Goal: Task Accomplishment & Management: Manage account settings

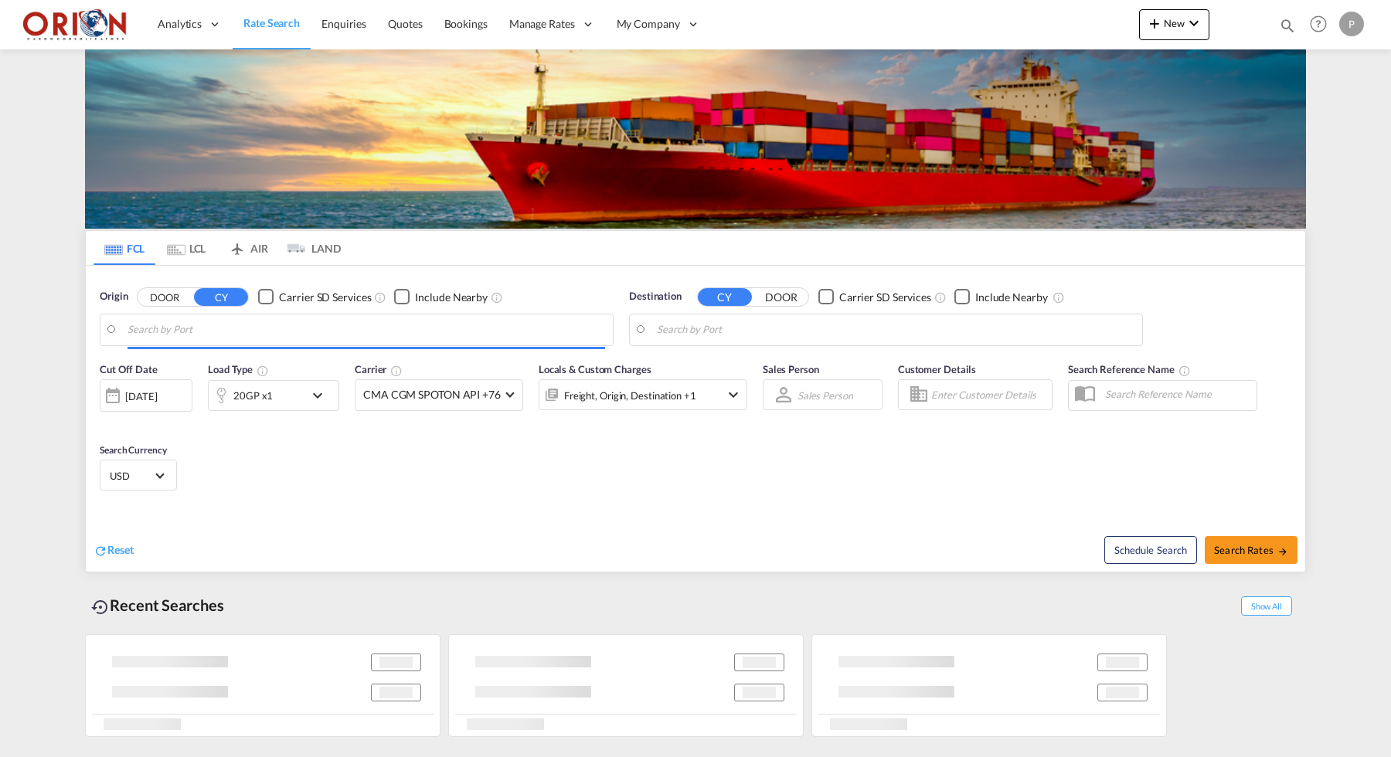
type input "Puerto [PERSON_NAME], HNPCR"
type input "[GEOGRAPHIC_DATA], [GEOGRAPHIC_DATA]"
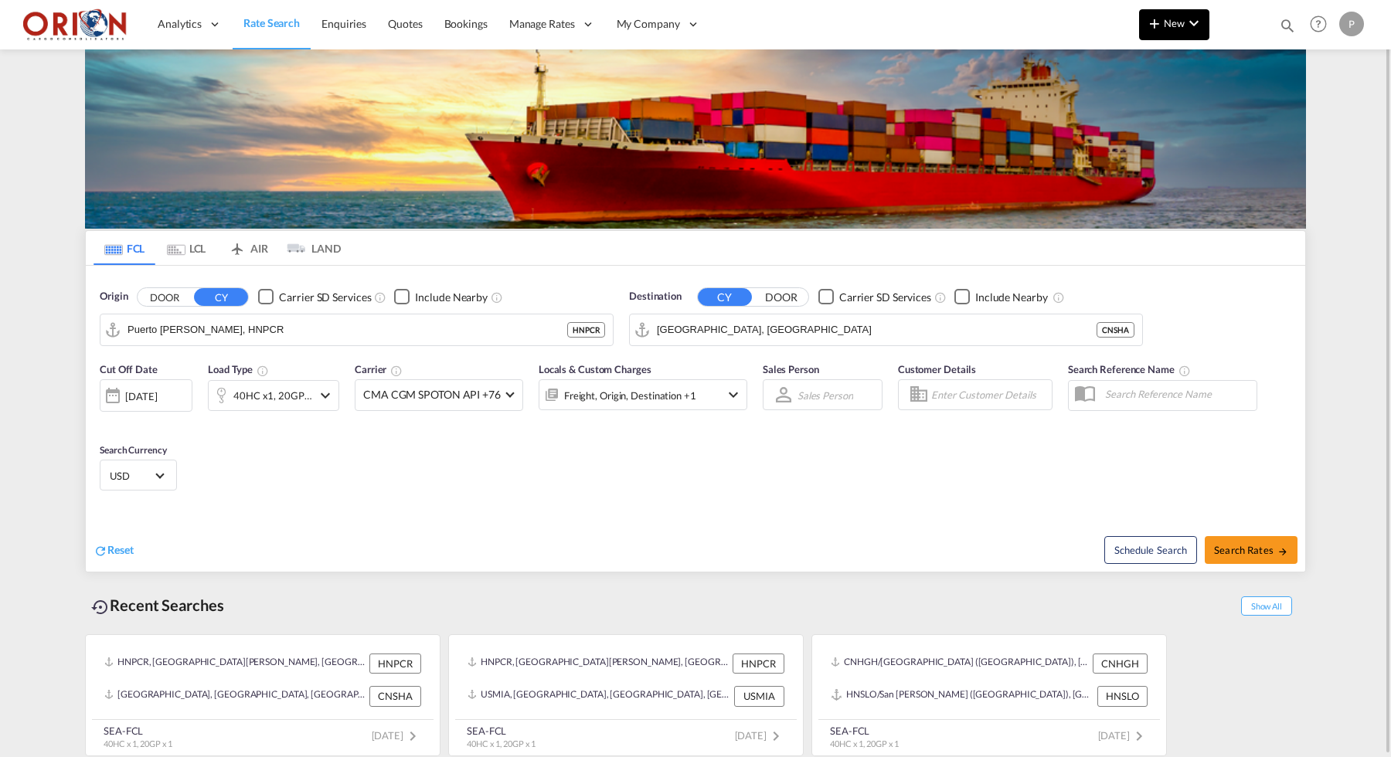
click at [1156, 32] on button "New" at bounding box center [1174, 24] width 70 height 31
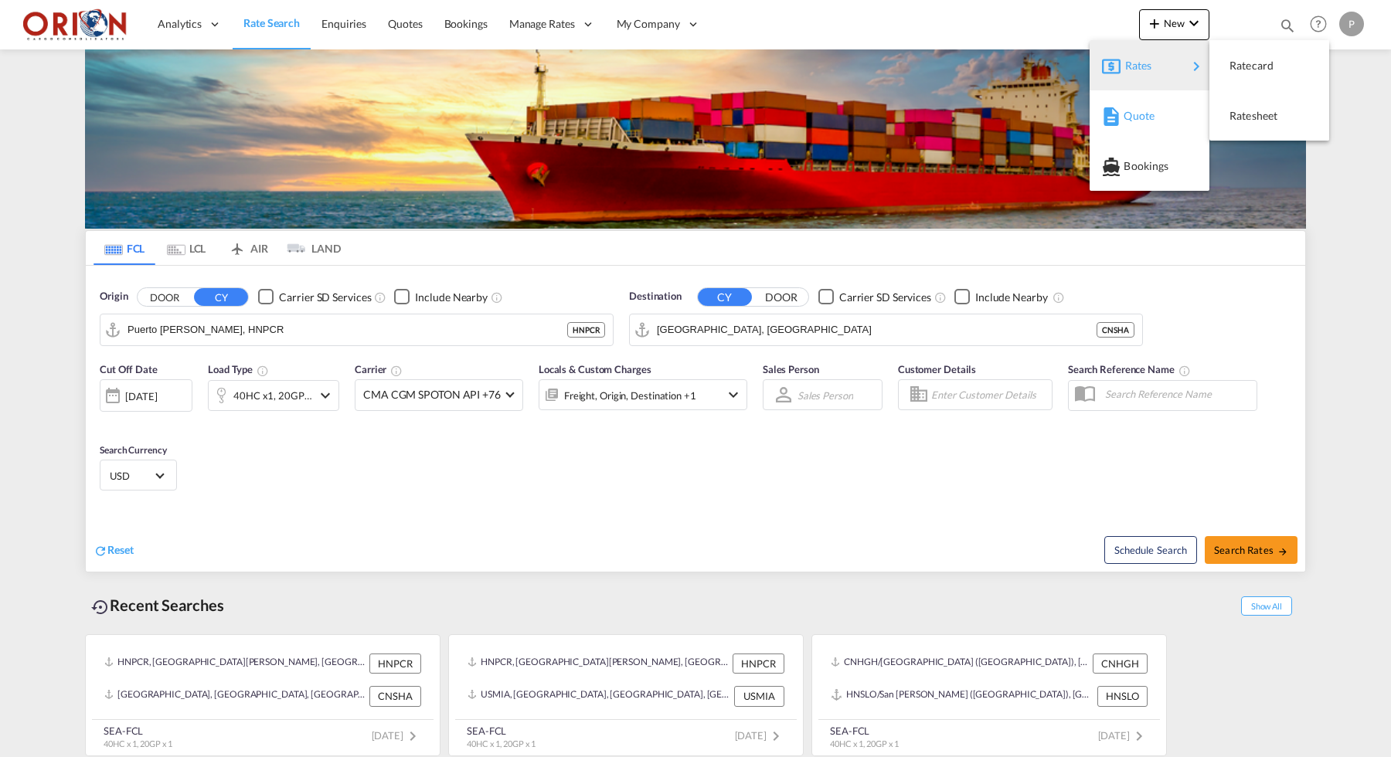
click at [1120, 125] on div "Quote" at bounding box center [1149, 116] width 95 height 39
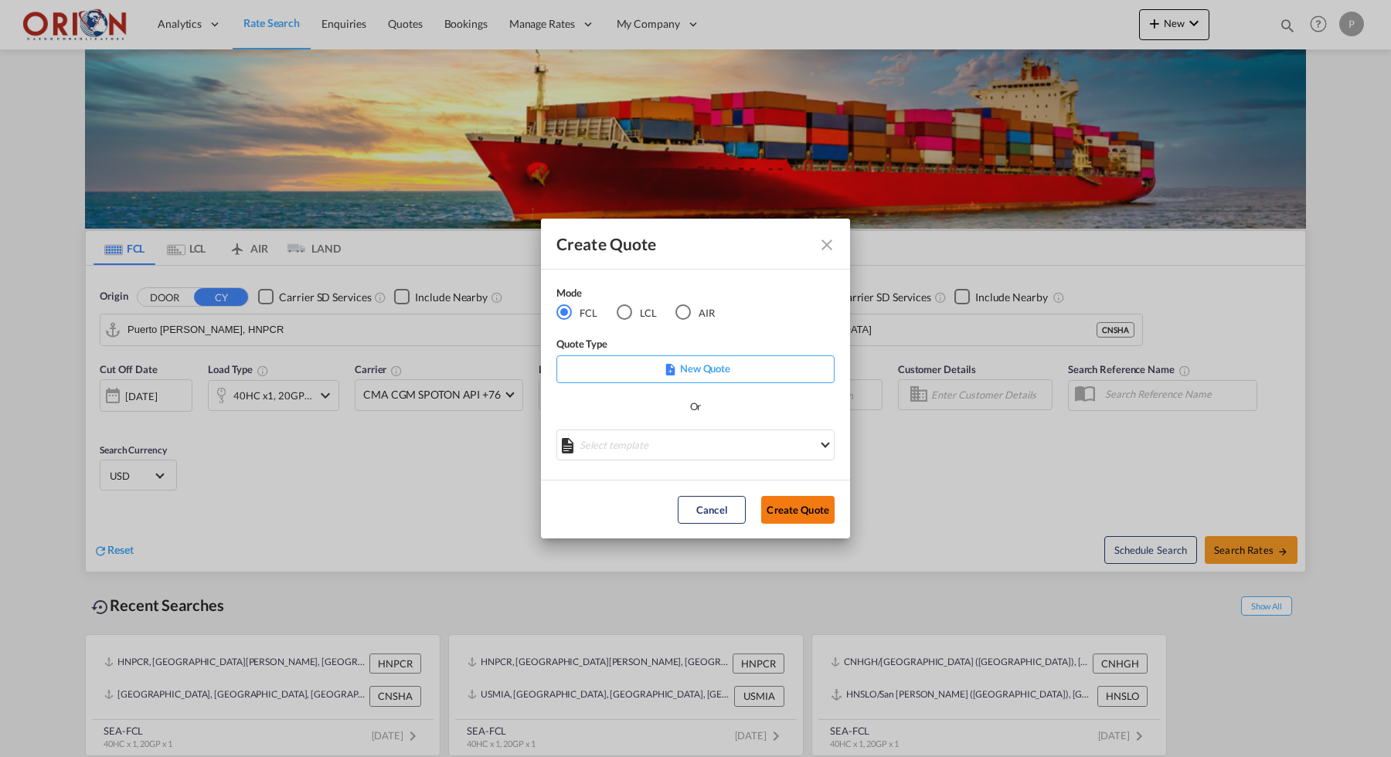
click at [787, 508] on button "Create Quote" at bounding box center [797, 510] width 73 height 28
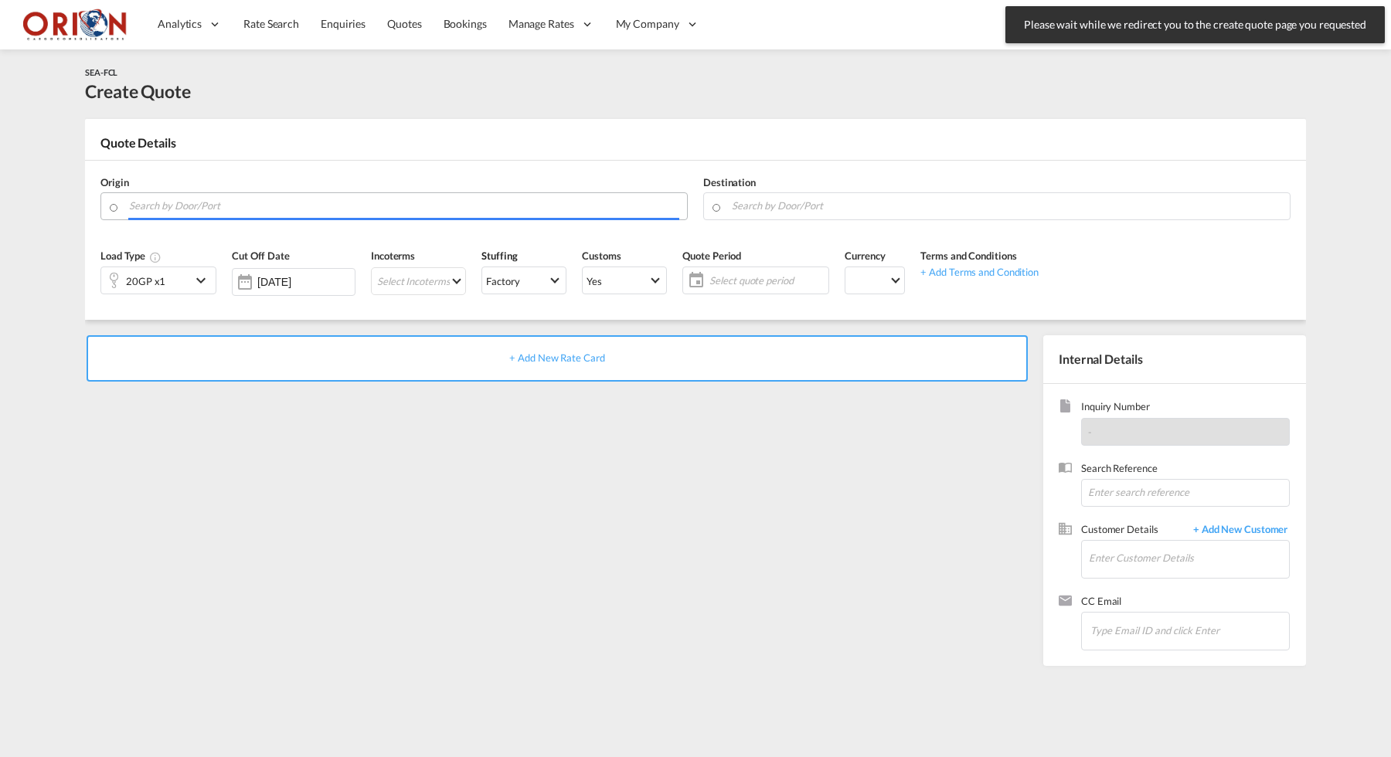
click at [376, 212] on input "Search by Door/Port" at bounding box center [404, 205] width 550 height 27
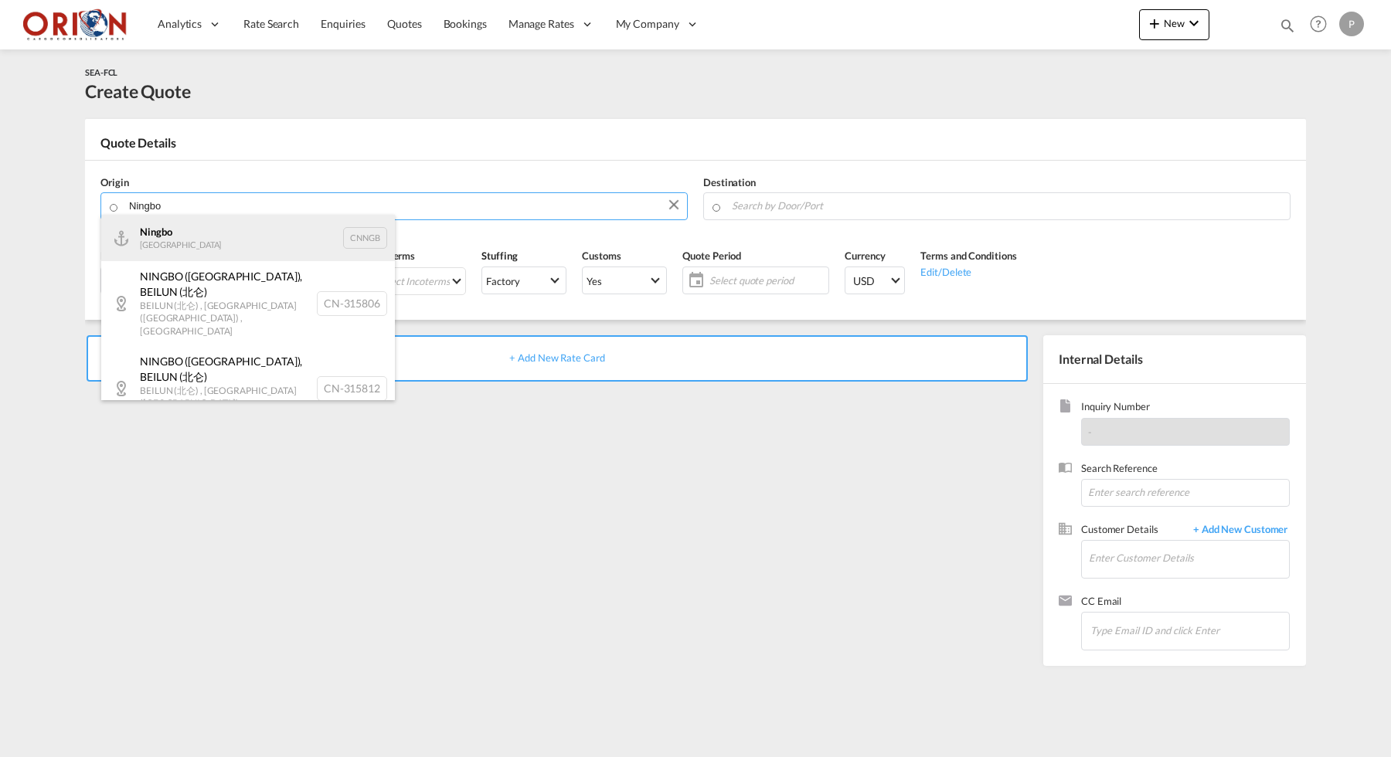
click at [184, 229] on div "Ningbo China CNNGB" at bounding box center [248, 238] width 294 height 46
type input "Ningbo, CNNGB"
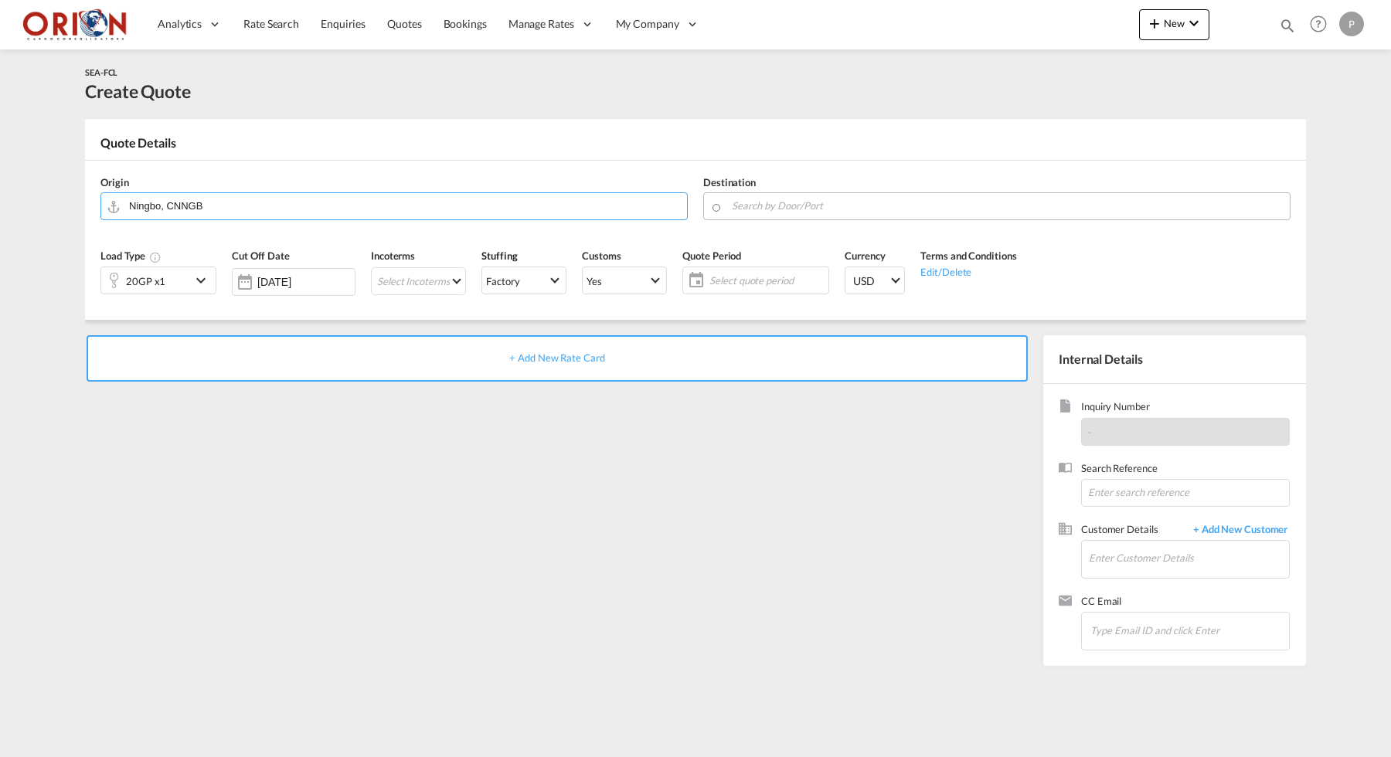
click at [789, 199] on input "Search by Door/Port" at bounding box center [1007, 205] width 550 height 27
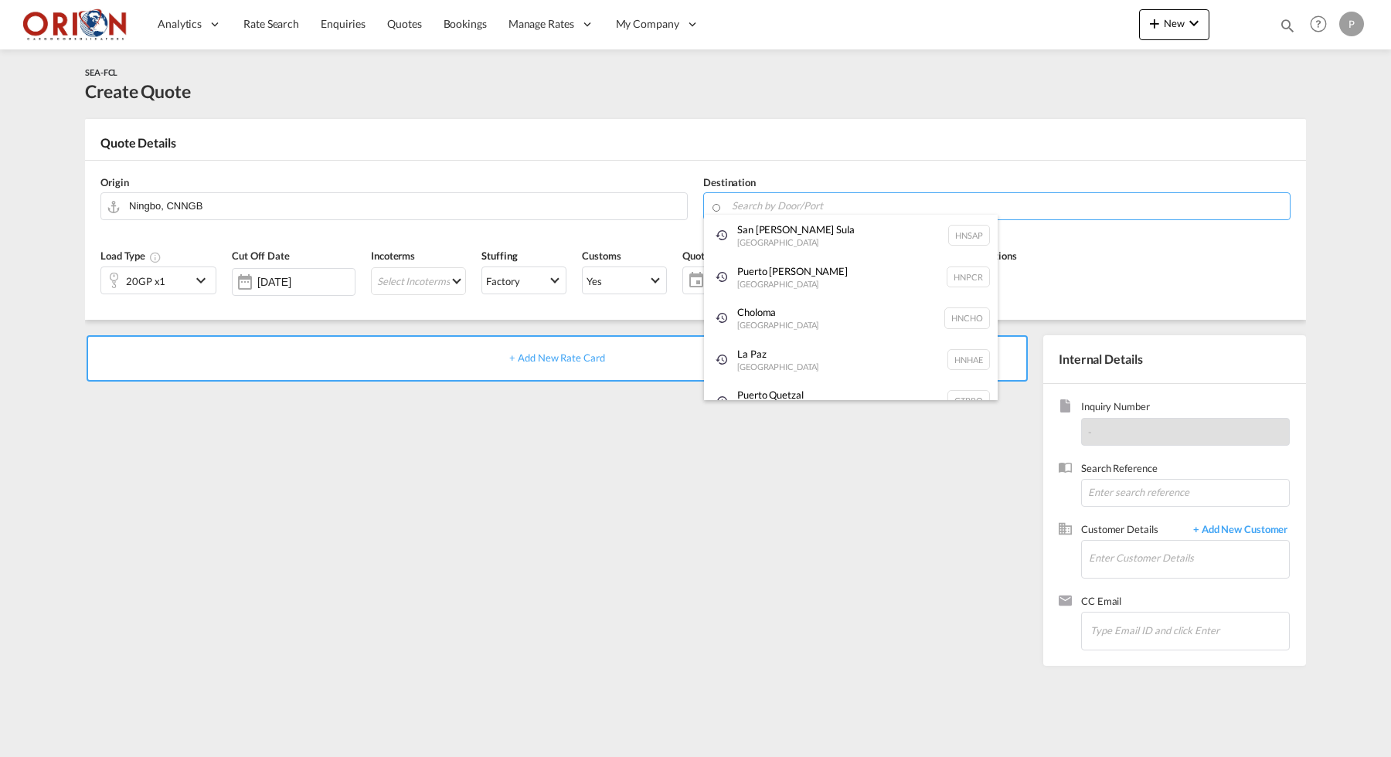
click at [782, 223] on div "[GEOGRAPHIC_DATA][PERSON_NAME] [GEOGRAPHIC_DATA] HNSAP" at bounding box center [851, 236] width 294 height 42
type input "San [PERSON_NAME] Sula, [GEOGRAPHIC_DATA]"
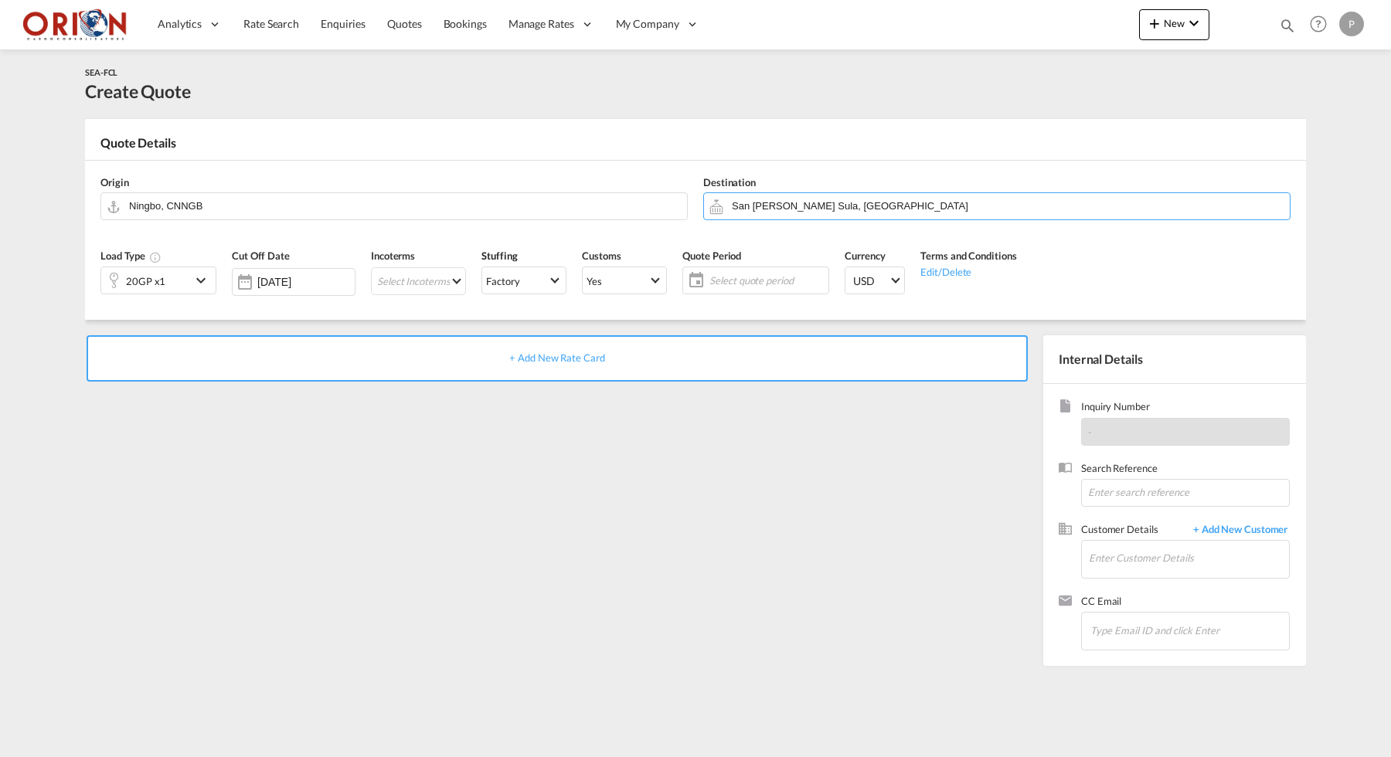
click at [204, 280] on md-icon "icon-chevron-down" at bounding box center [203, 280] width 23 height 19
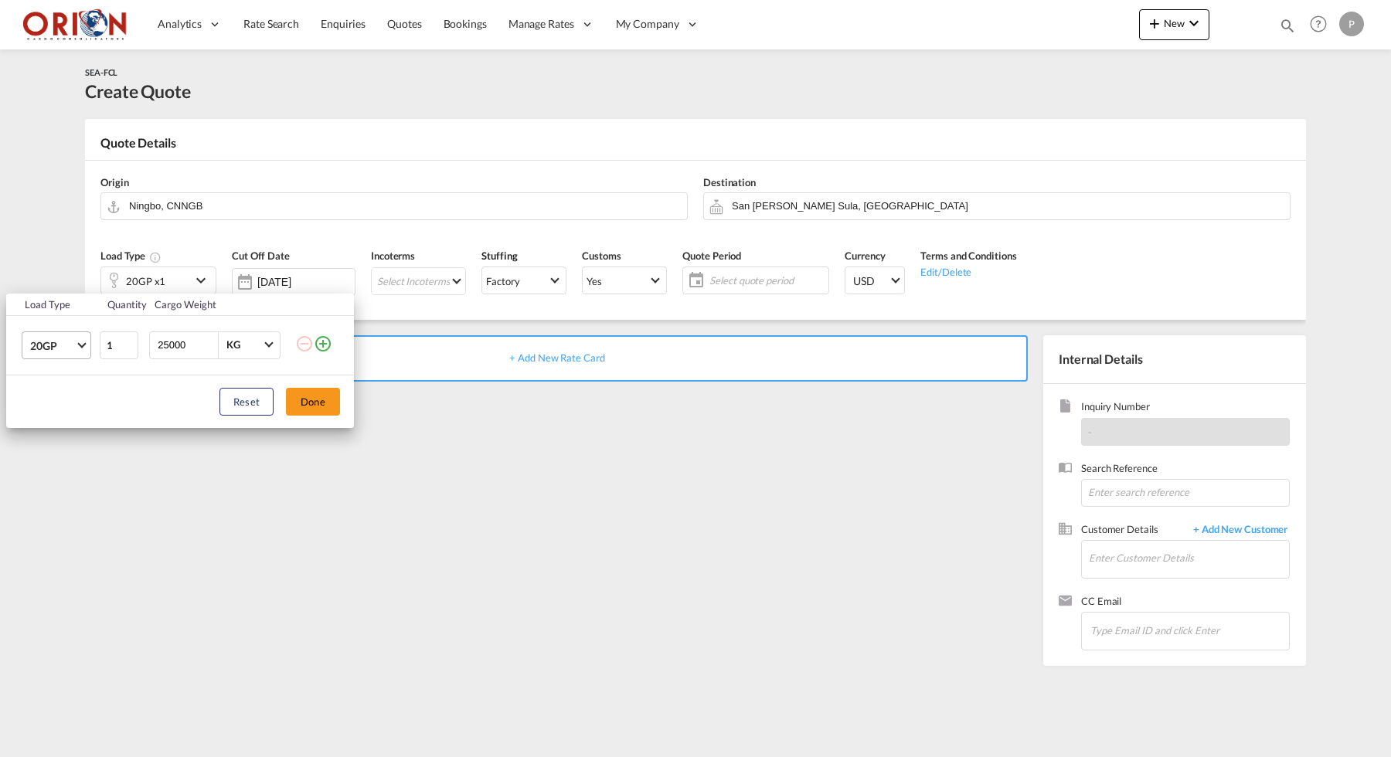
click at [86, 348] on md-select-value "20GP" at bounding box center [60, 345] width 62 height 26
click at [69, 434] on md-option "40HC" at bounding box center [70, 419] width 105 height 37
click at [166, 357] on input "25000" at bounding box center [187, 345] width 62 height 26
type input "18000"
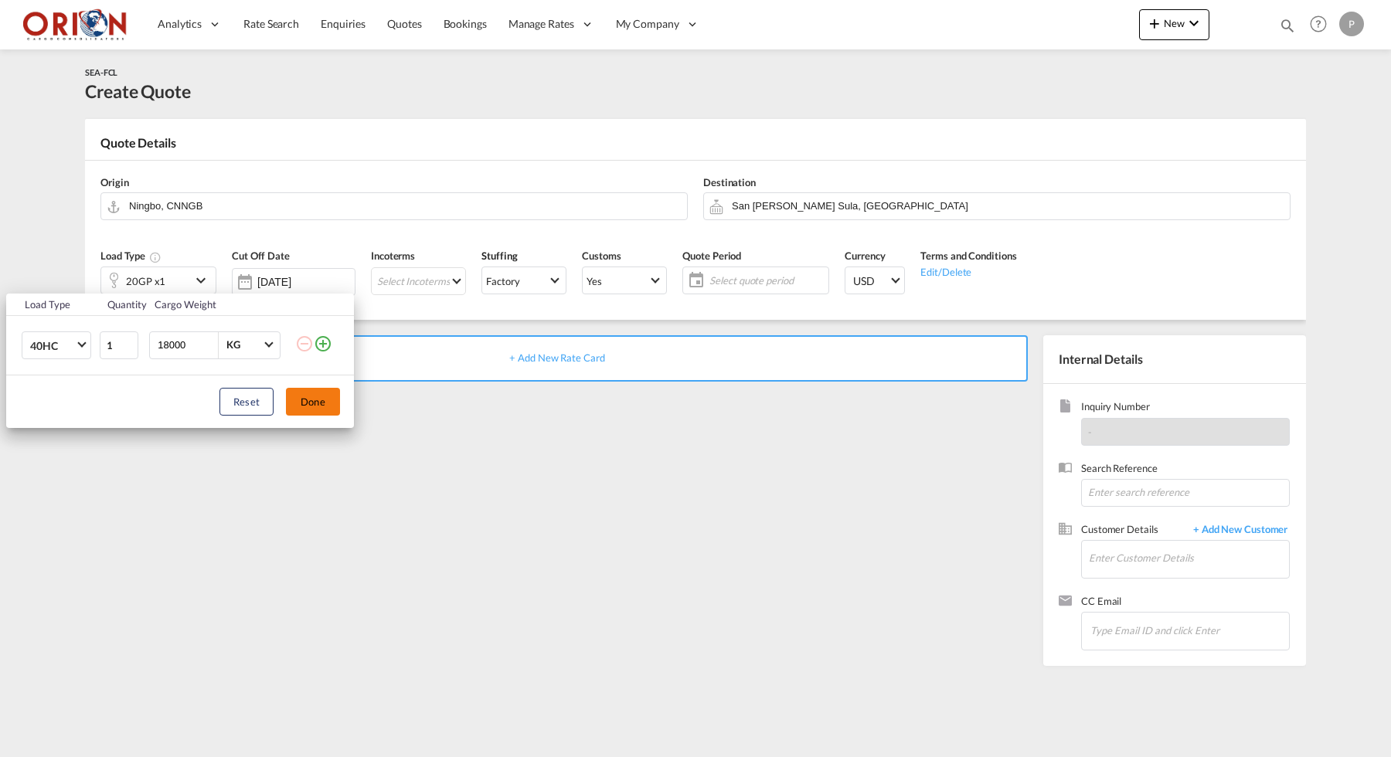
click at [299, 400] on button "Done" at bounding box center [313, 402] width 54 height 28
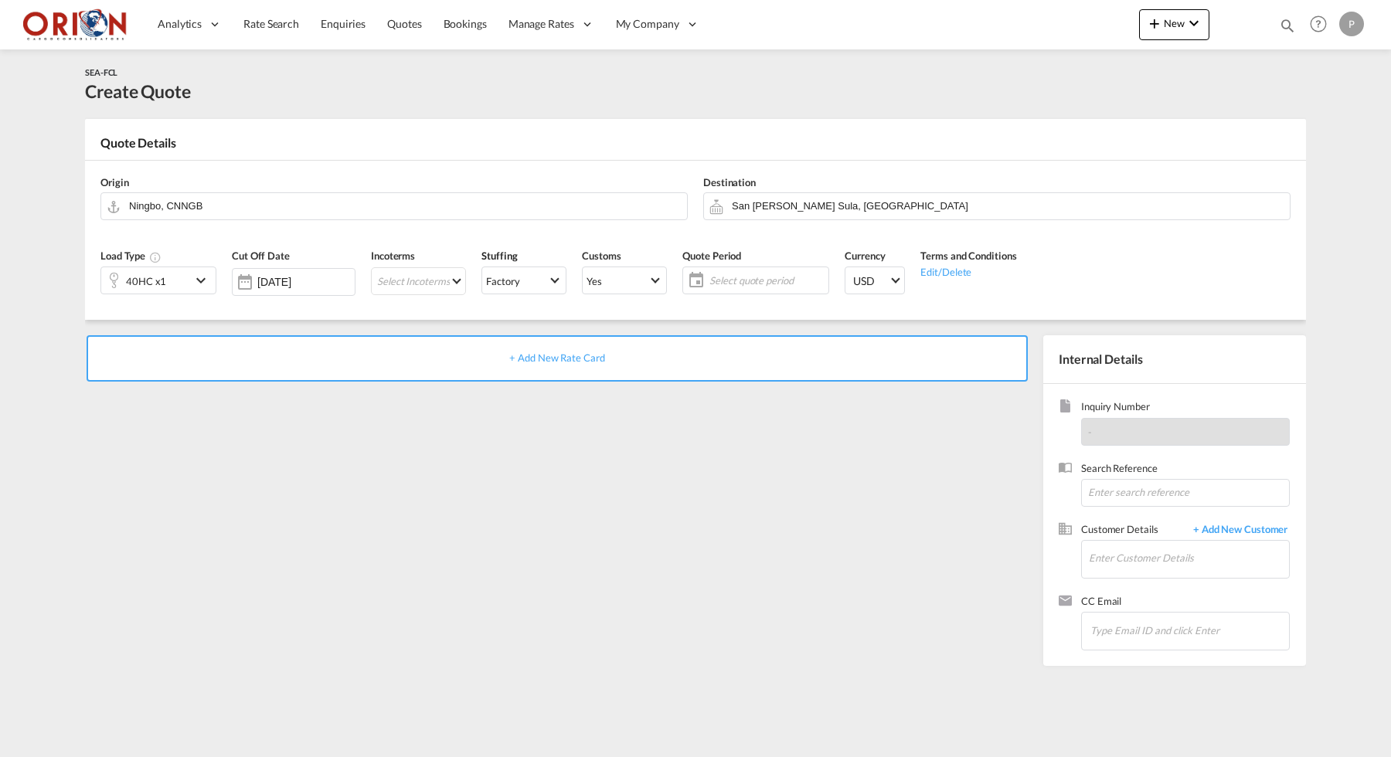
click at [403, 299] on div "Incoterms Select Incoterms FOB - export Free on Board DPU - export Delivery at …" at bounding box center [418, 276] width 110 height 73
click at [410, 282] on md-select "Select Incoterms FOB - export Free on Board DPU - export Delivery at Place Unlo…" at bounding box center [418, 281] width 95 height 28
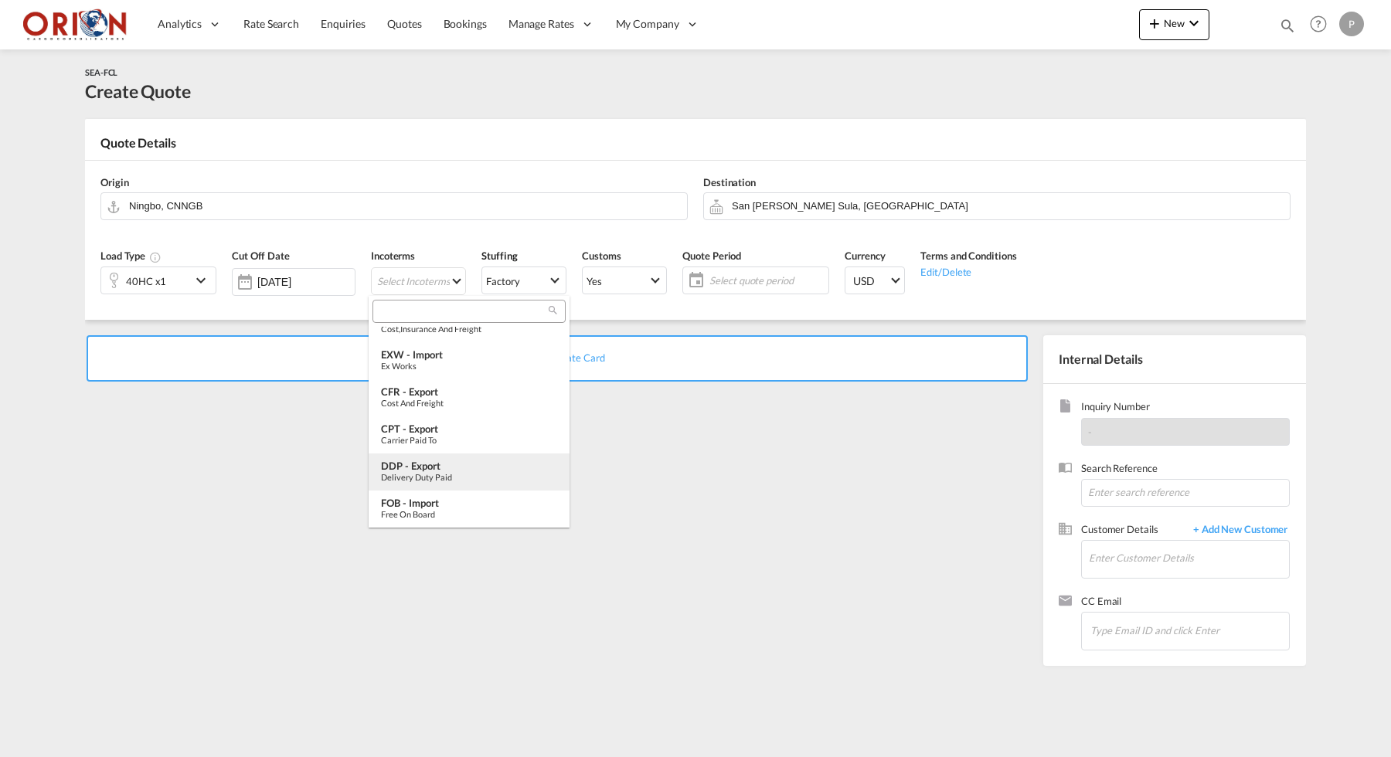
scroll to position [541, 0]
click at [433, 500] on div "FOB - import" at bounding box center [469, 503] width 176 height 12
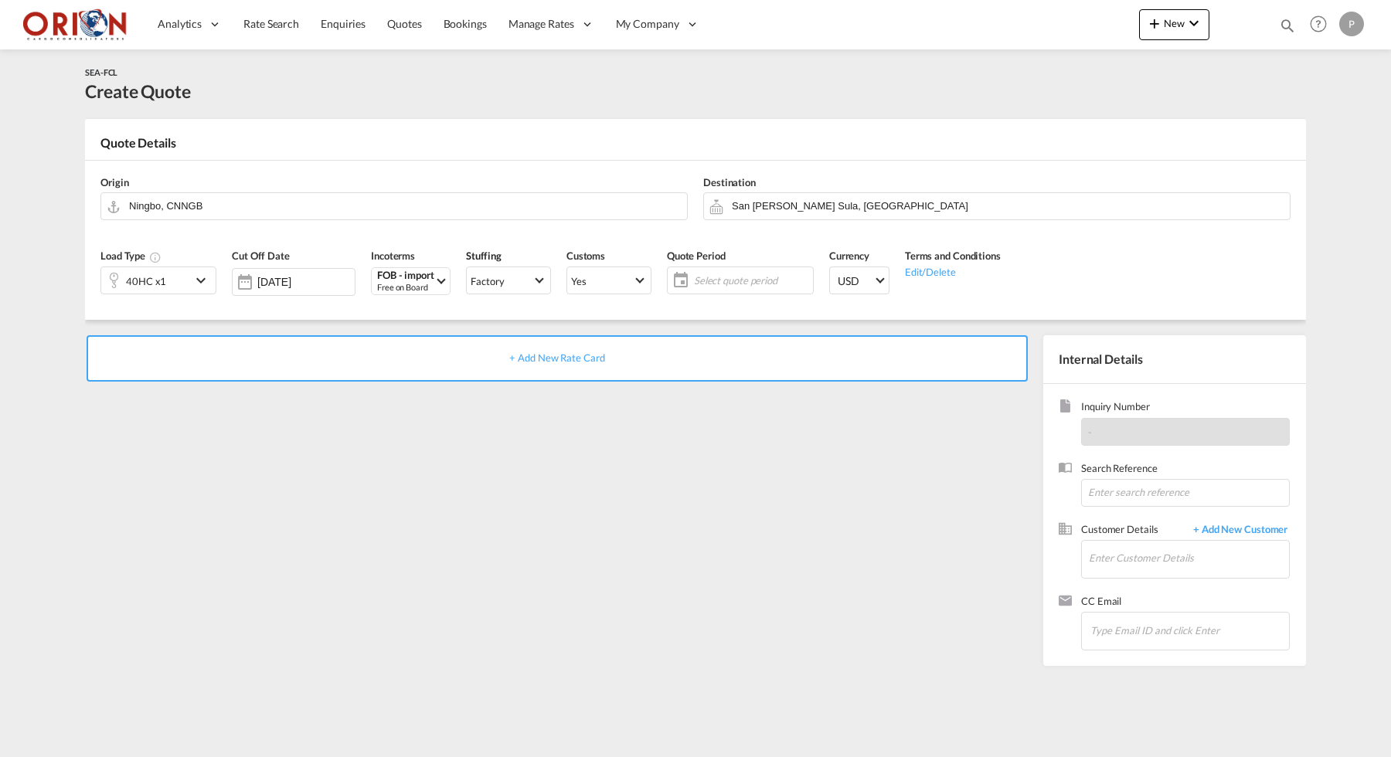
click at [760, 278] on span "Select quote period" at bounding box center [751, 281] width 115 height 14
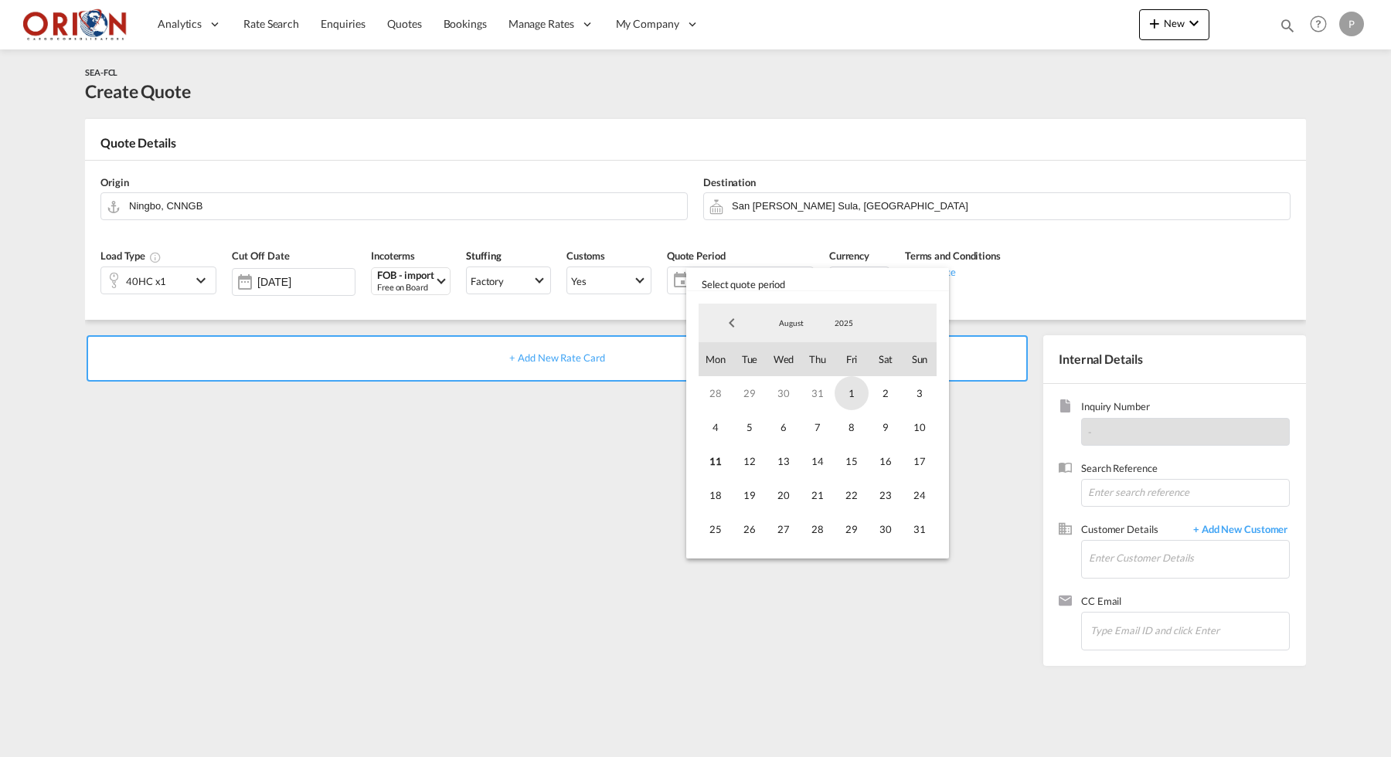
click at [854, 391] on span "1" at bounding box center [852, 393] width 34 height 34
click at [914, 535] on span "31" at bounding box center [920, 529] width 34 height 34
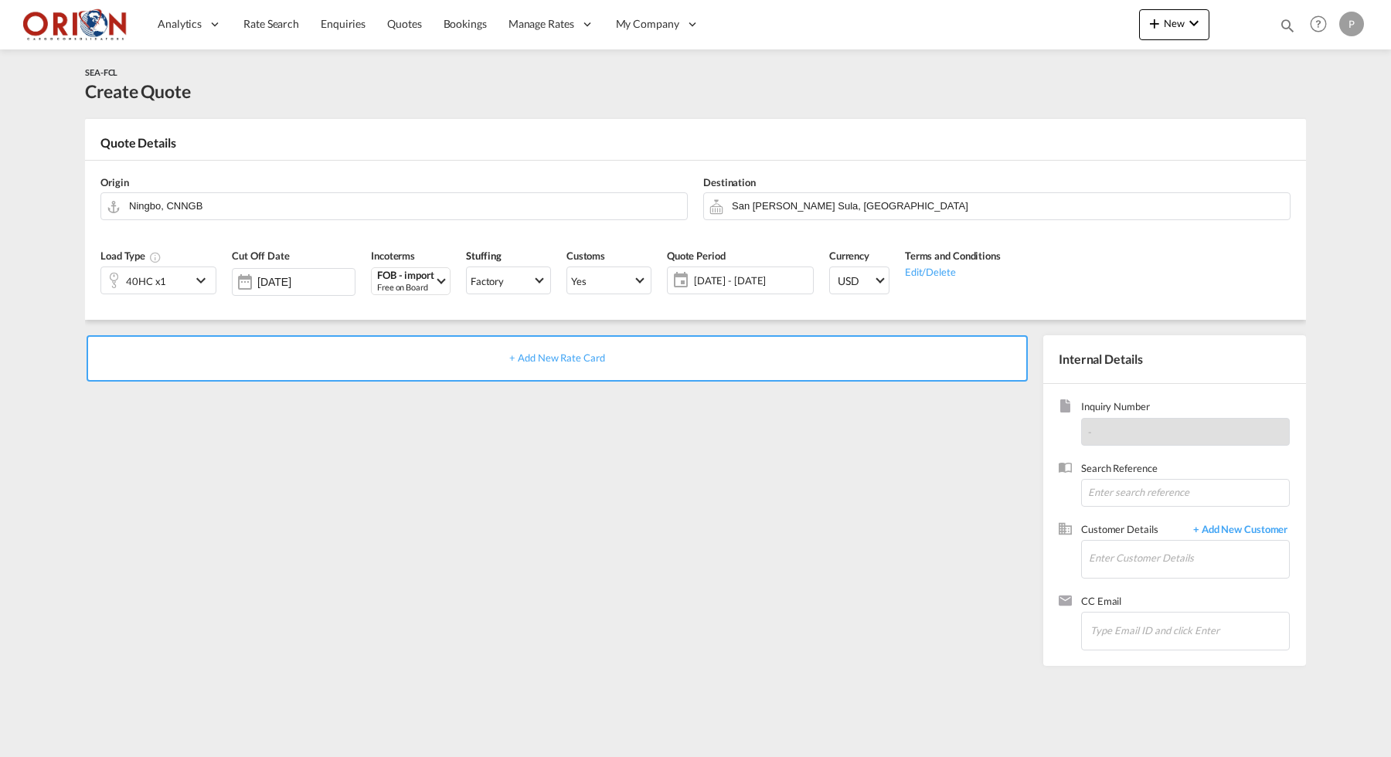
click at [657, 369] on div "+ Add New Rate Card" at bounding box center [557, 358] width 941 height 46
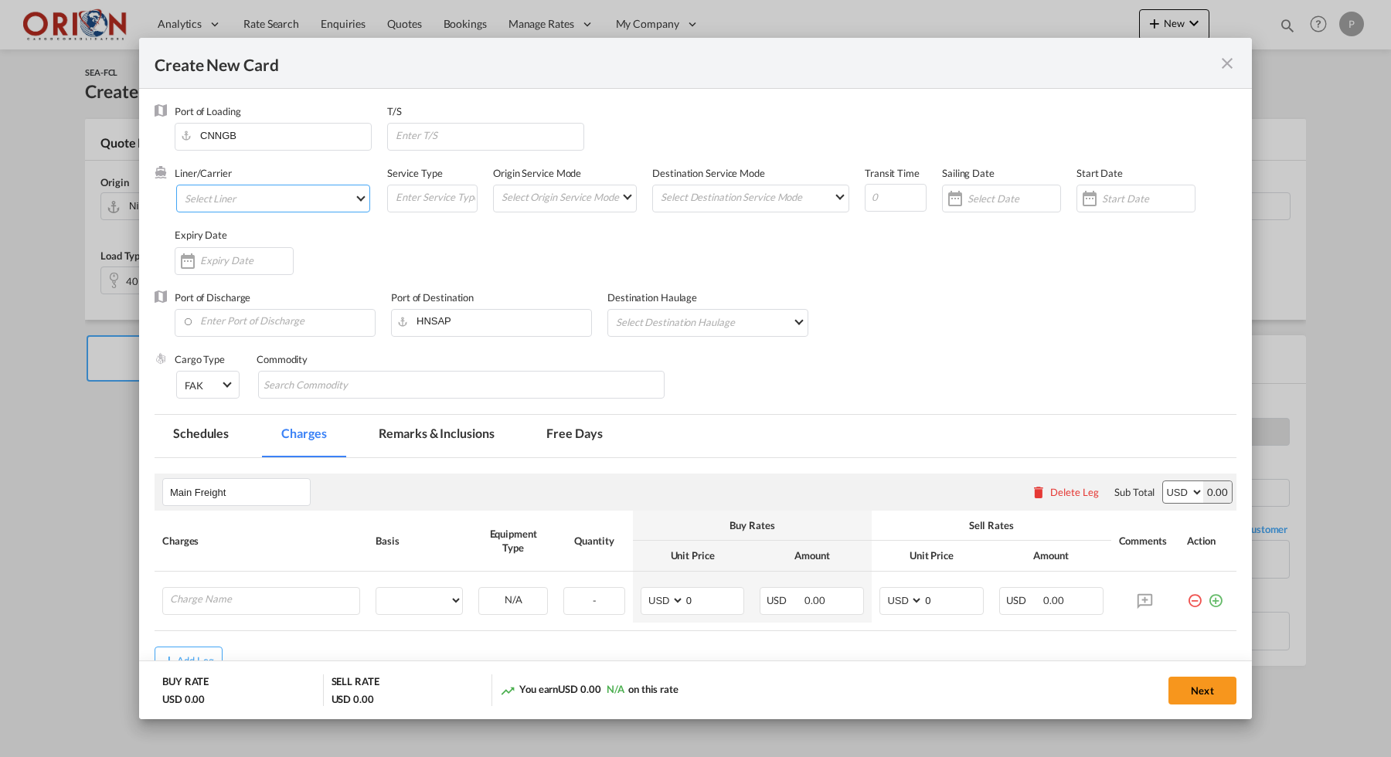
click at [321, 189] on md-select "Select Liner" at bounding box center [273, 199] width 194 height 28
type input "Basic Ocean Freight"
select select "per equipment"
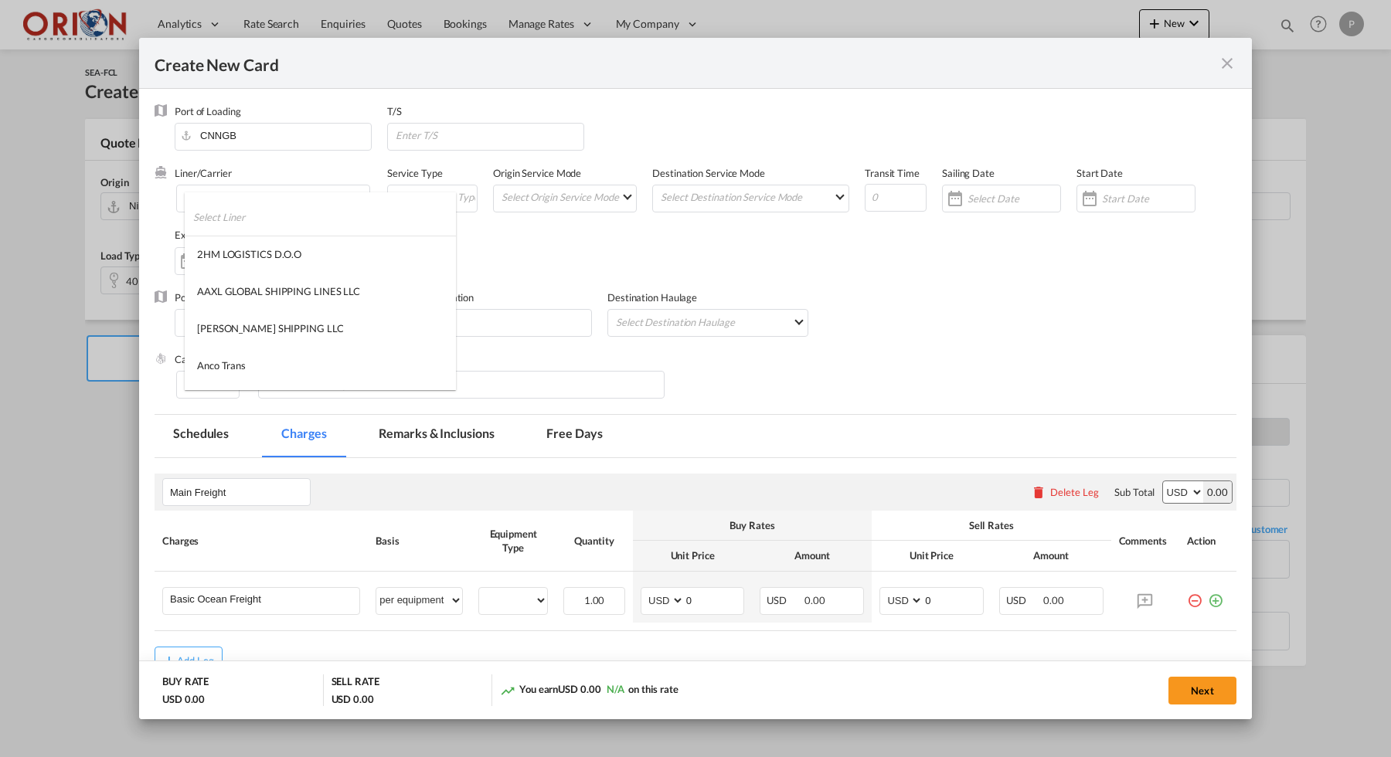
click at [257, 208] on input "search" at bounding box center [324, 217] width 263 height 37
type input "hapag"
click at [219, 253] on div "HAPAG [PERSON_NAME]" at bounding box center [254, 254] width 115 height 14
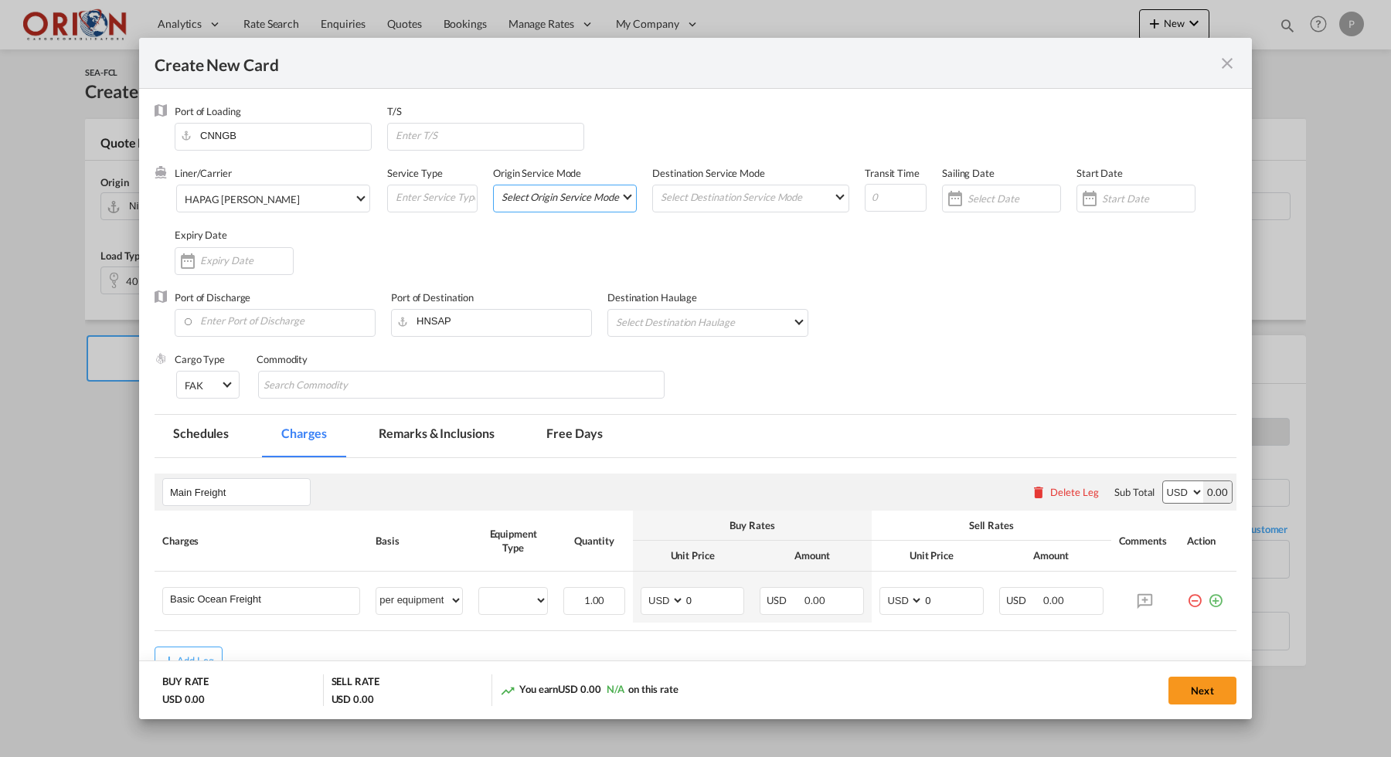
click at [532, 202] on md-select "Select Origin Service Mode SD [GEOGRAPHIC_DATA]" at bounding box center [568, 196] width 136 height 22
click at [541, 234] on md-option "CY" at bounding box center [569, 234] width 161 height 37
click at [794, 197] on md-select "Select Destination Service Mode SD [GEOGRAPHIC_DATA]" at bounding box center [753, 196] width 189 height 22
click at [735, 203] on md-option "SD" at bounding box center [755, 196] width 214 height 37
click at [903, 205] on input "Create New Card ..." at bounding box center [896, 198] width 62 height 28
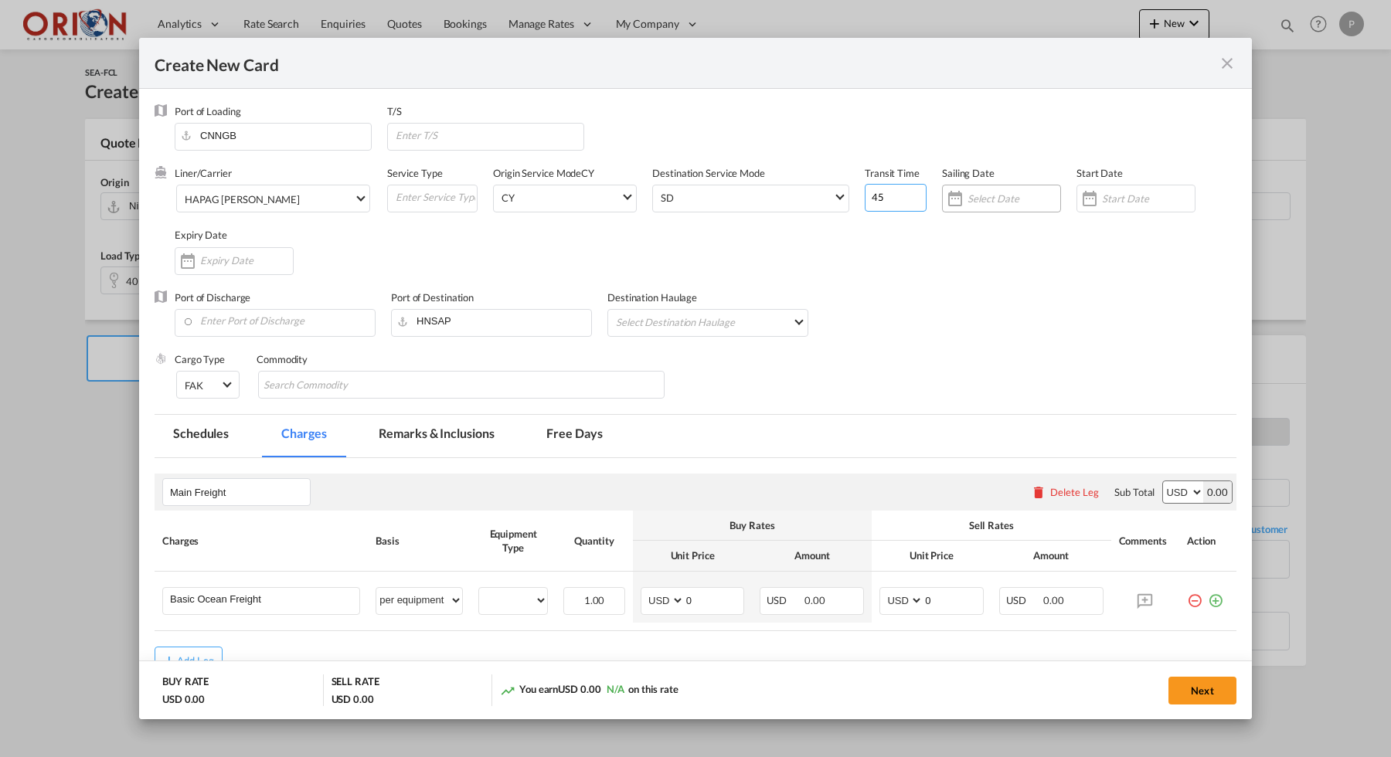
type input "45"
click at [994, 201] on input "Create New Card ..." at bounding box center [1013, 198] width 93 height 12
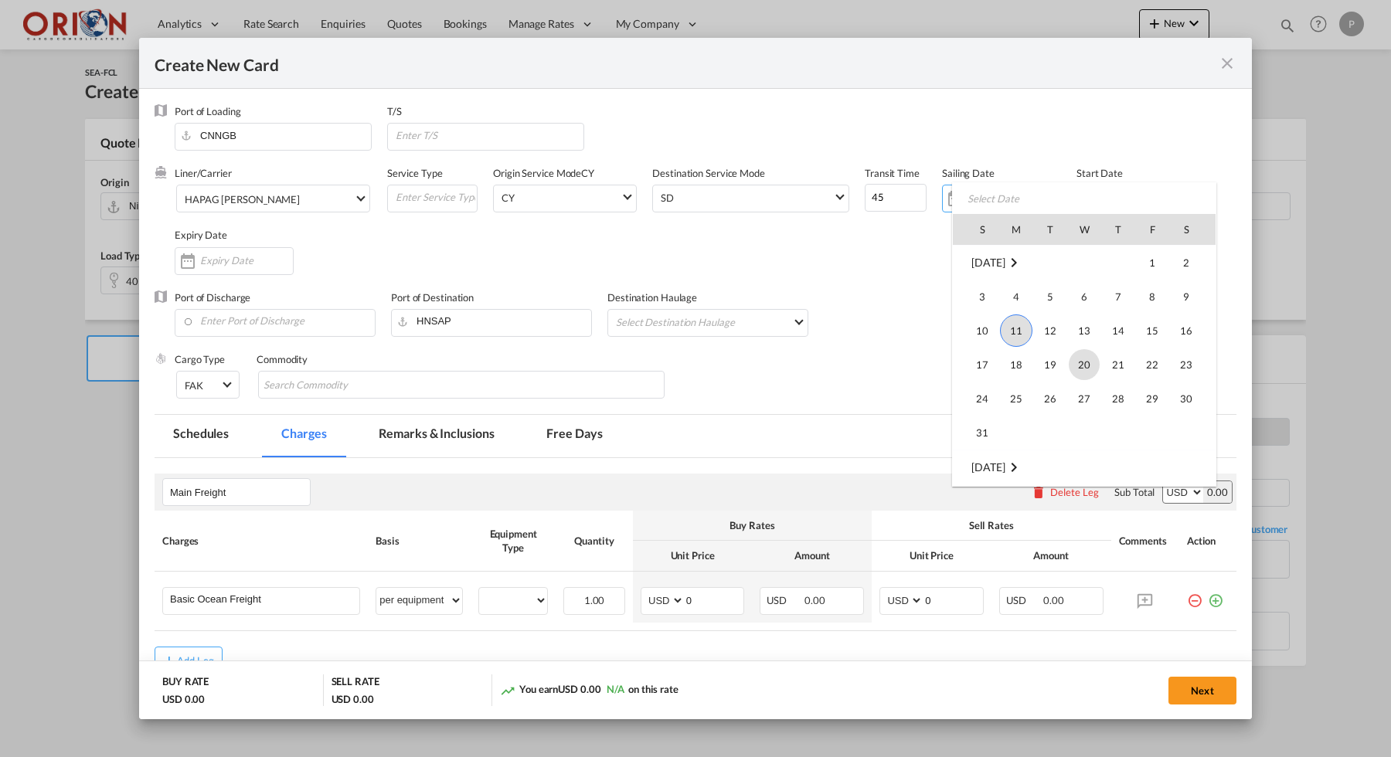
click at [1088, 363] on span "20" at bounding box center [1084, 364] width 31 height 31
type input "[DATE]"
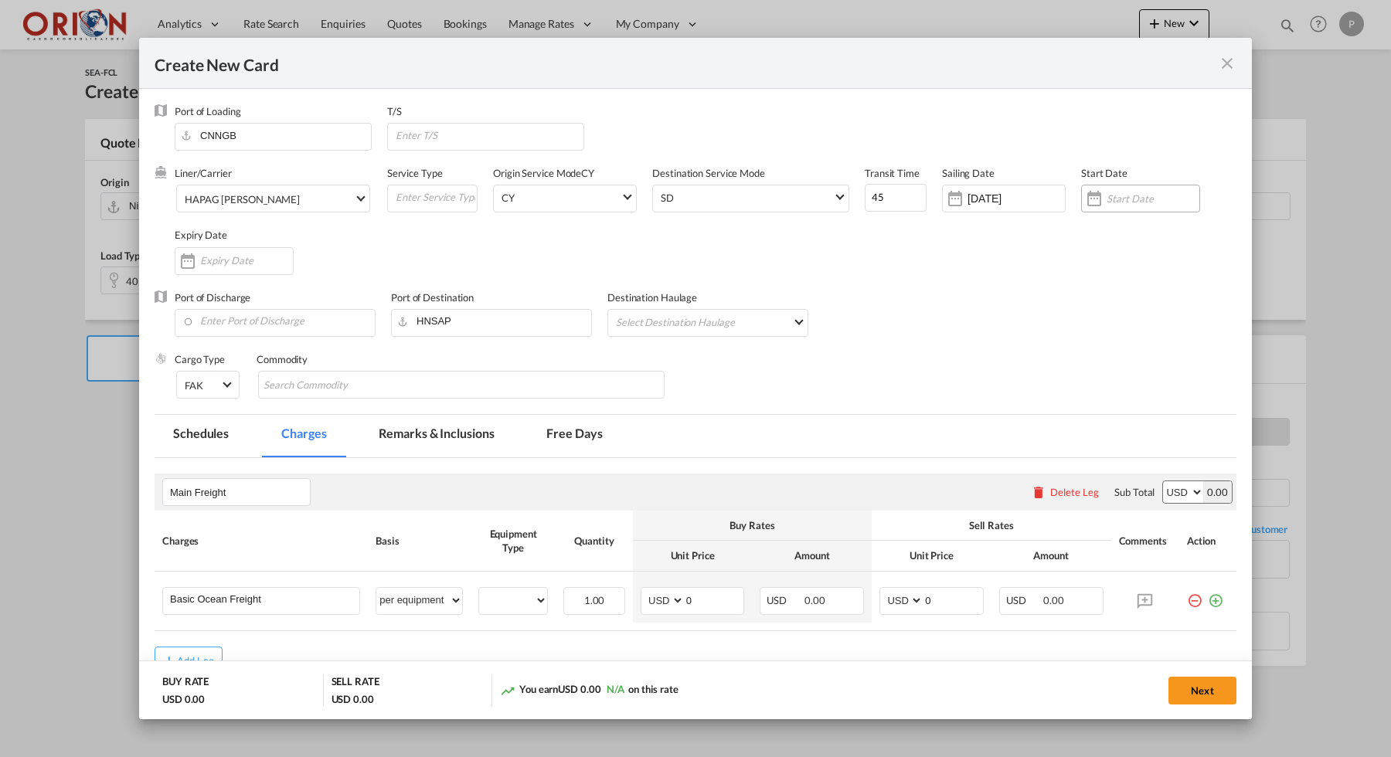
click at [1150, 202] on input "Create New Card ..." at bounding box center [1152, 198] width 93 height 12
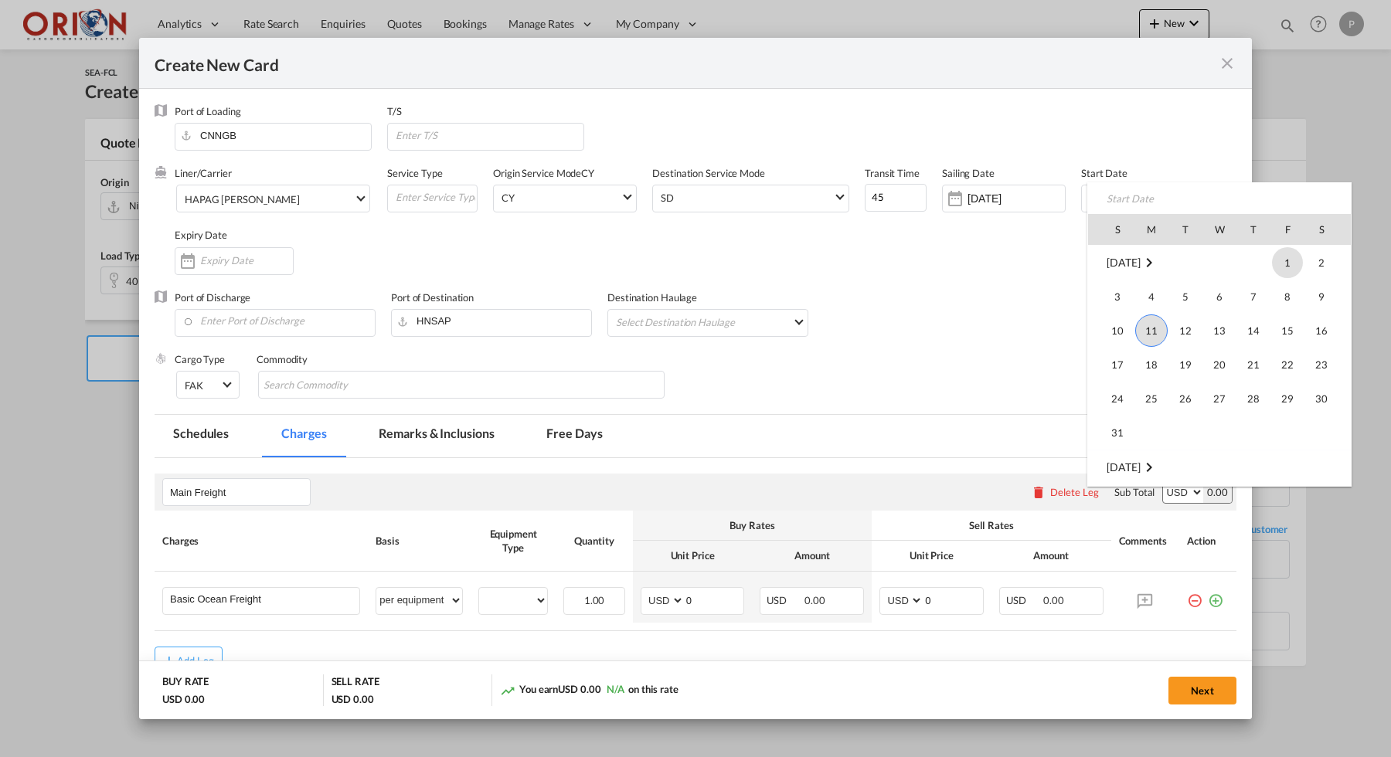
click at [1292, 268] on span "1" at bounding box center [1287, 262] width 31 height 31
type input "[DATE]"
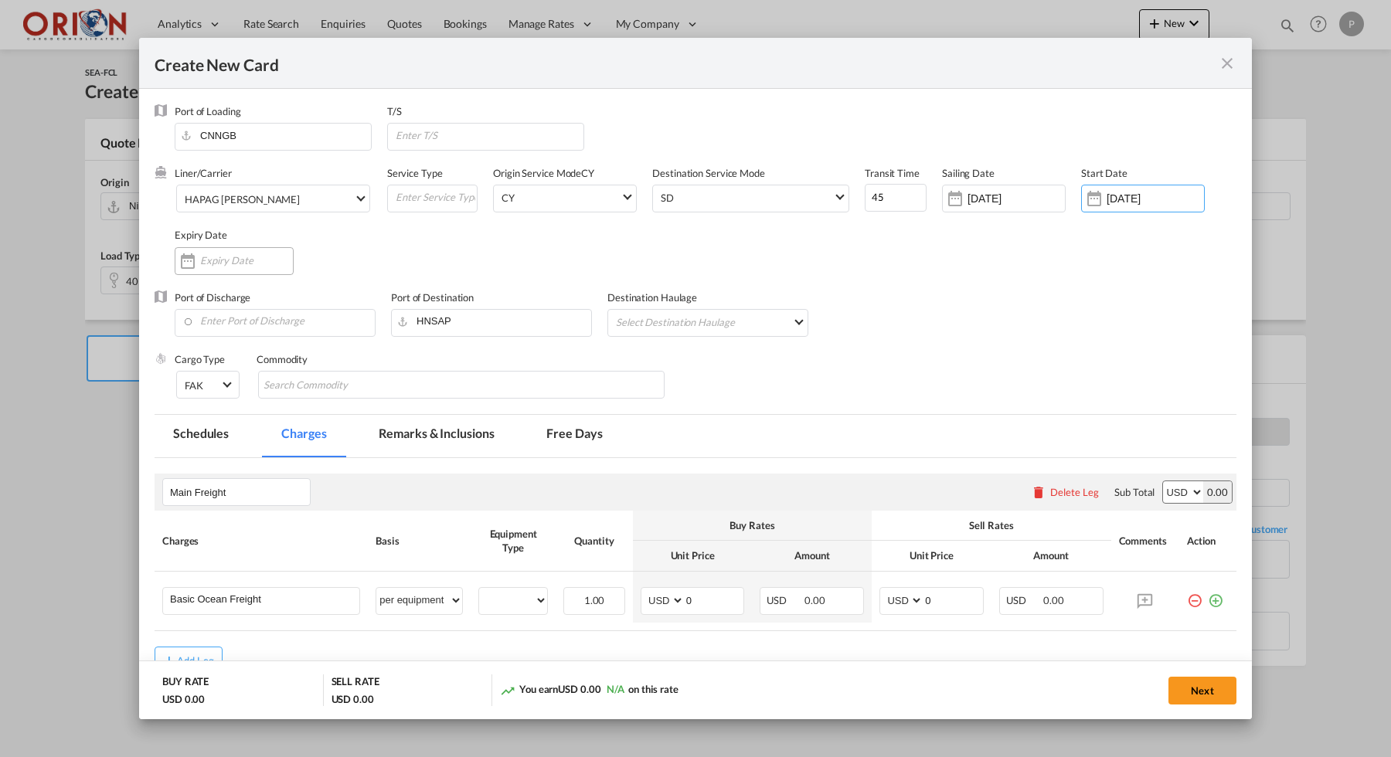
click at [253, 263] on input "Create New Card ..." at bounding box center [246, 260] width 93 height 12
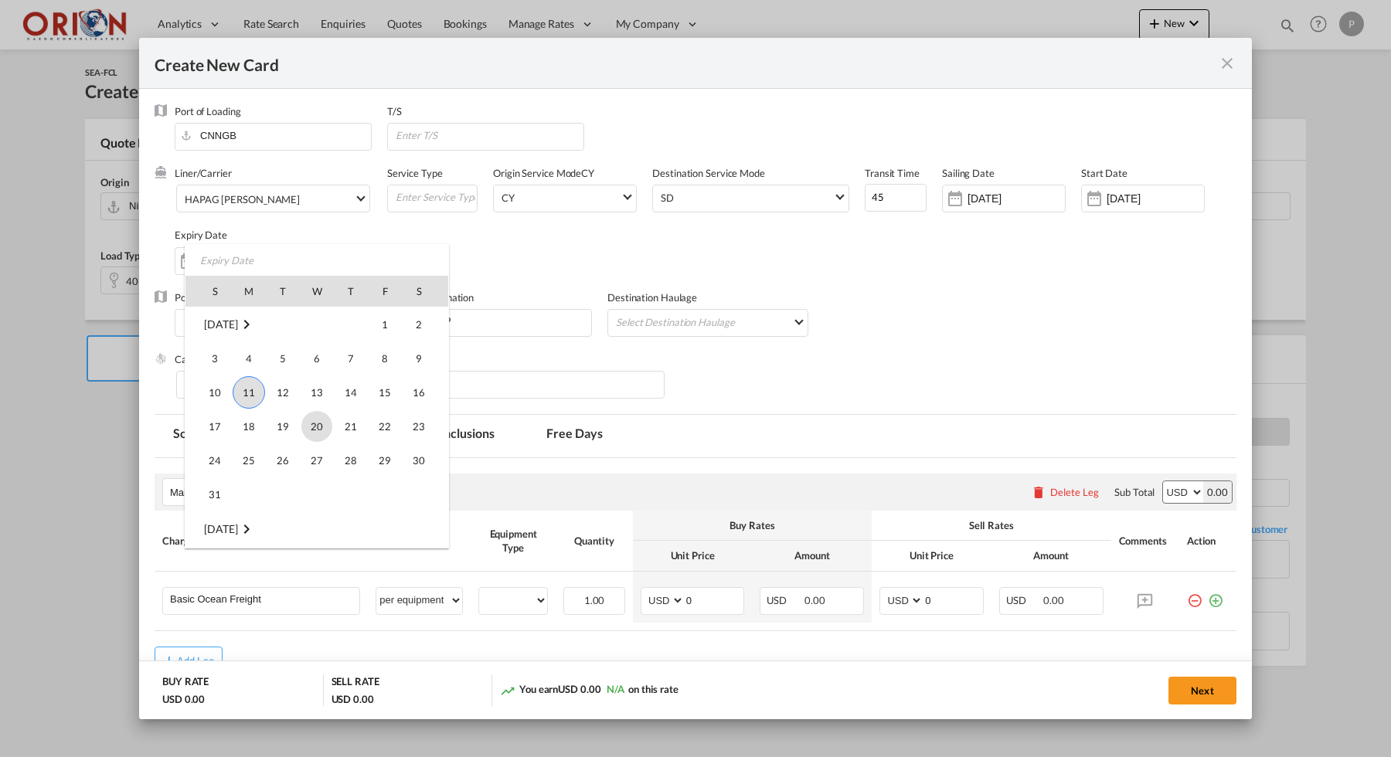
click at [322, 422] on span "20" at bounding box center [316, 426] width 31 height 31
type input "[DATE]"
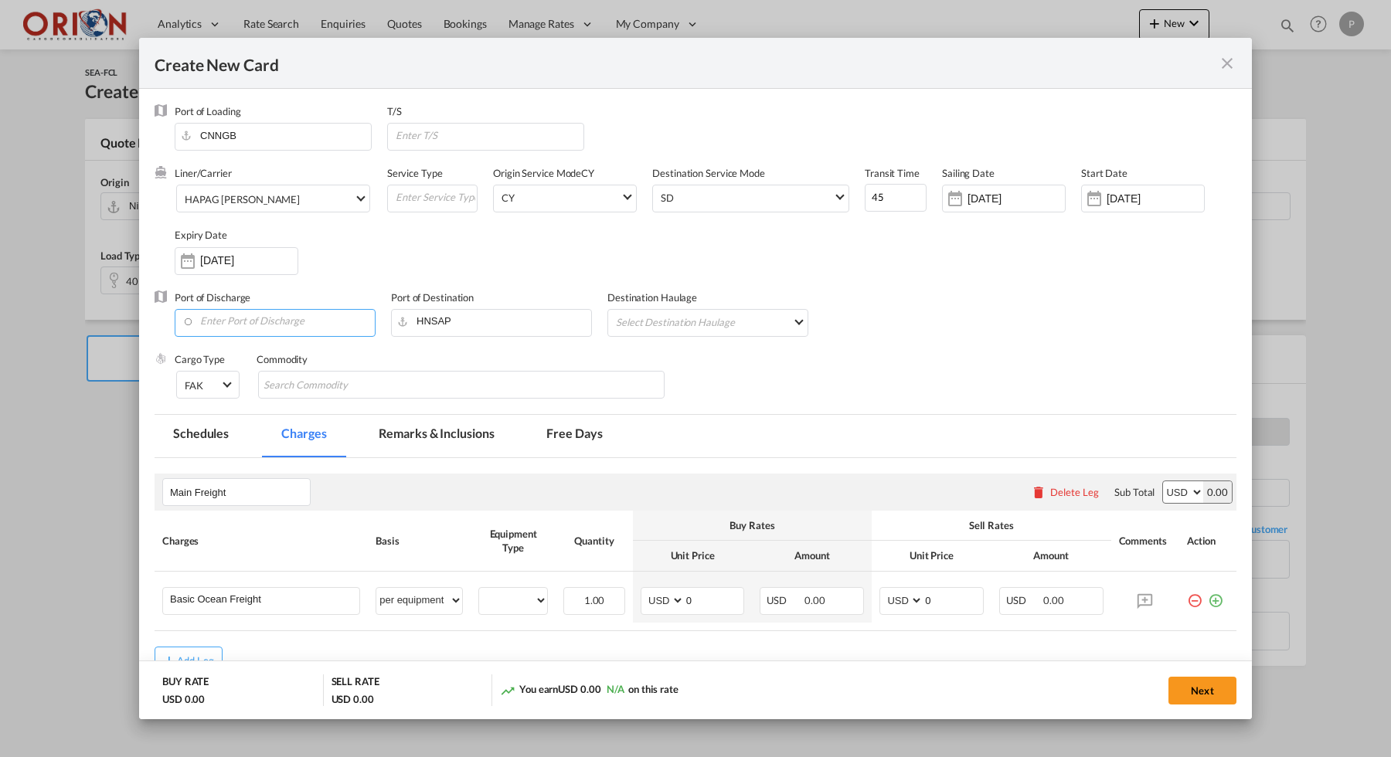
click at [302, 326] on input "Enter Port of Discharge" at bounding box center [278, 321] width 192 height 23
click at [274, 355] on div "[GEOGRAPHIC_DATA]" at bounding box center [324, 361] width 272 height 12
type input "Puerto [PERSON_NAME], HNPCR"
click at [707, 312] on md-select "Select Destination Haulage rail road barge truck unspecified not available" at bounding box center [710, 322] width 193 height 25
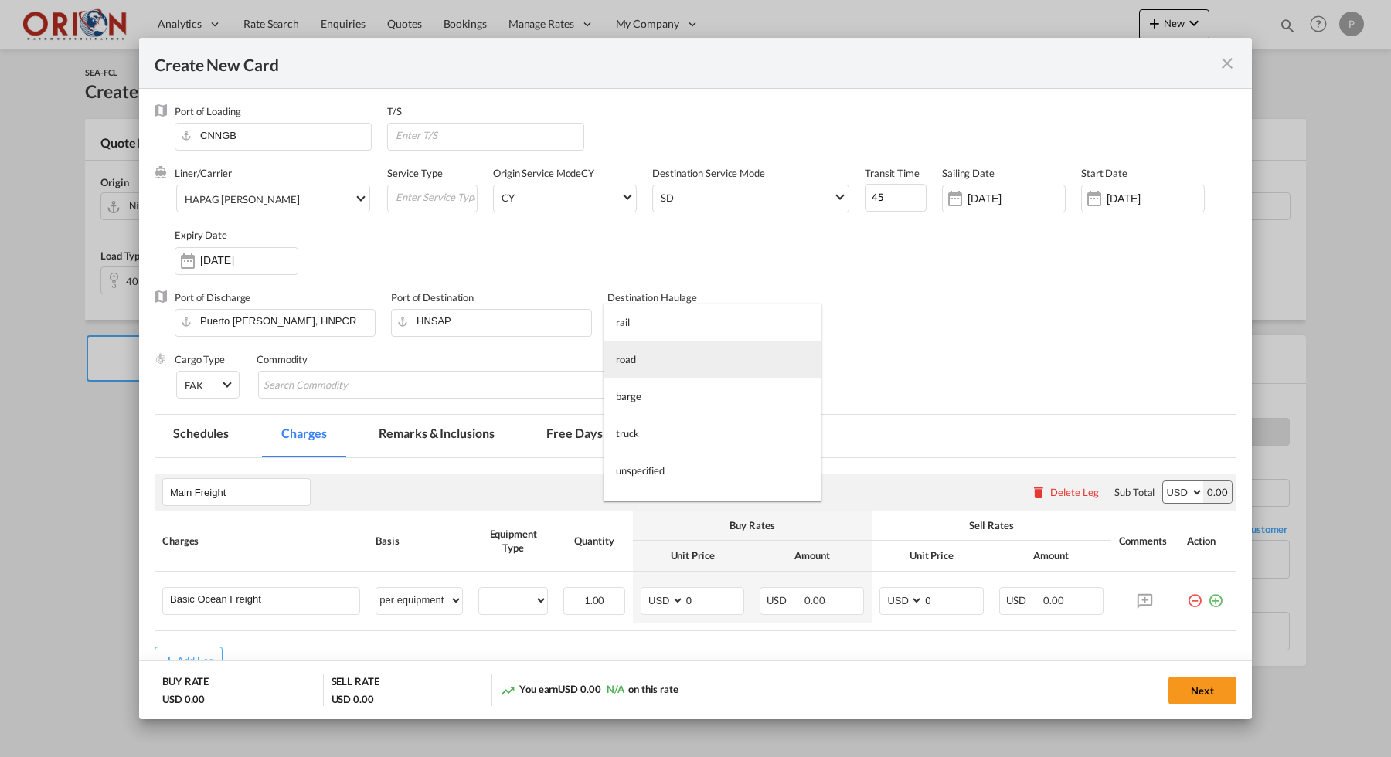
click at [683, 349] on md-option "road" at bounding box center [712, 359] width 218 height 37
click at [428, 382] on md-chips-wrap "Chips container with autocompletion. Enter the text area, type text to search, …" at bounding box center [461, 385] width 406 height 28
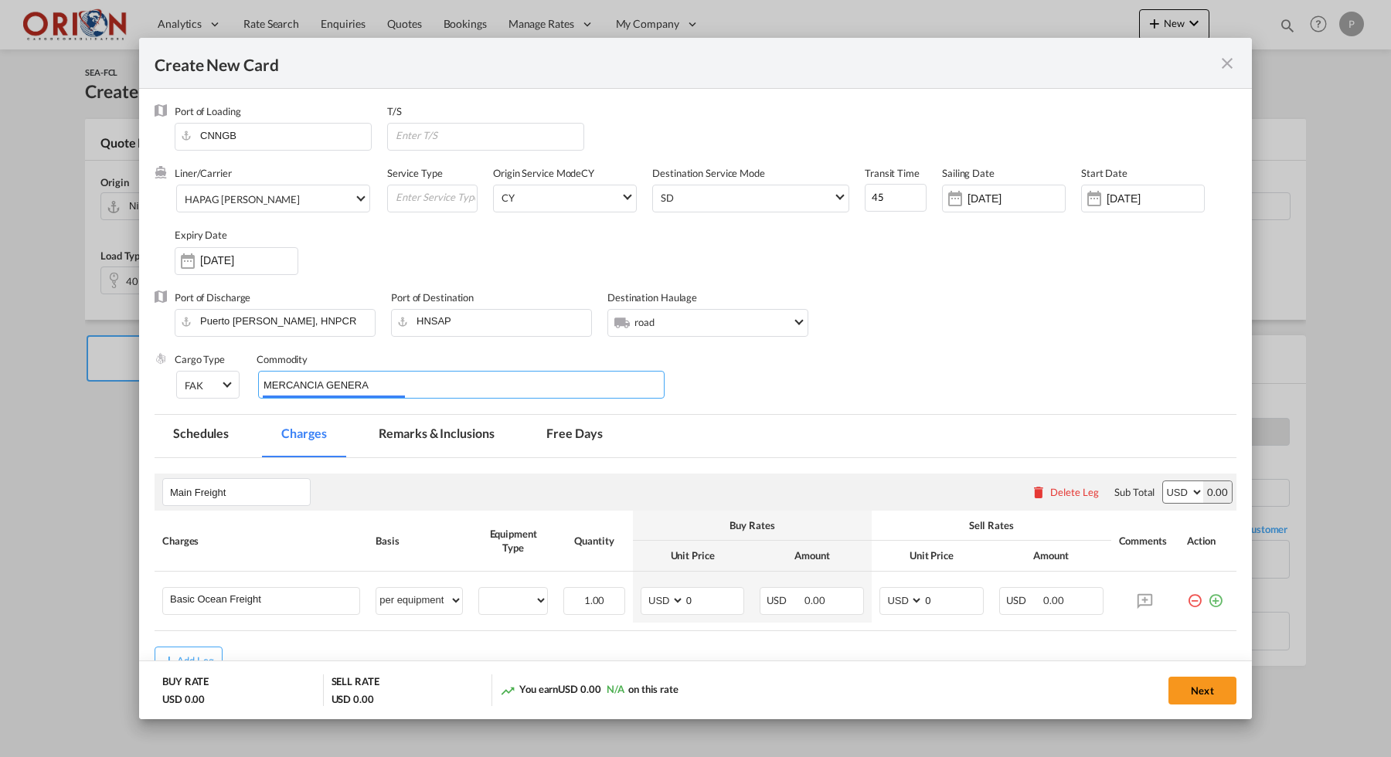
type input "MERCANCIA GENERAL"
click at [203, 491] on input "Main Freight" at bounding box center [240, 492] width 140 height 23
type input "[PERSON_NAME] ALL IN"
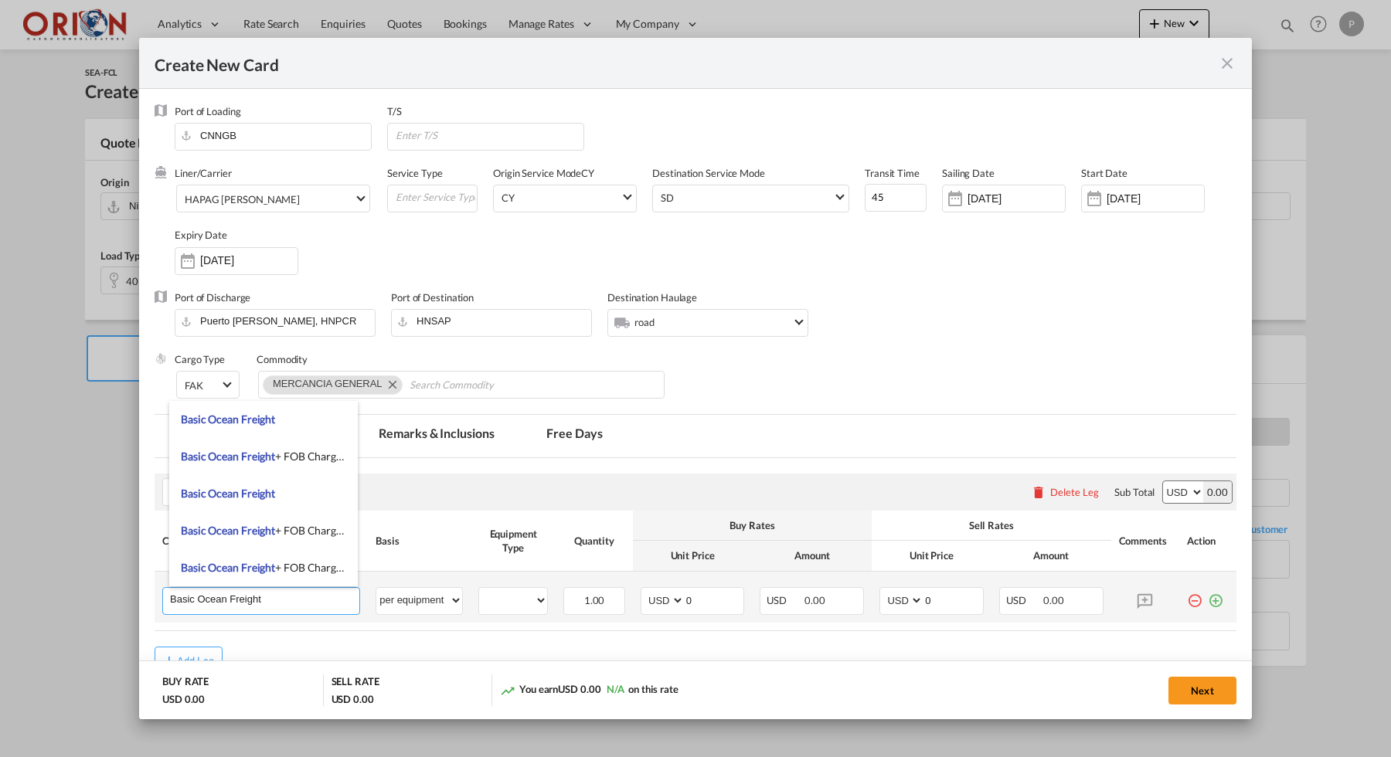
click at [195, 602] on input "Basic Ocean Freight" at bounding box center [264, 599] width 189 height 23
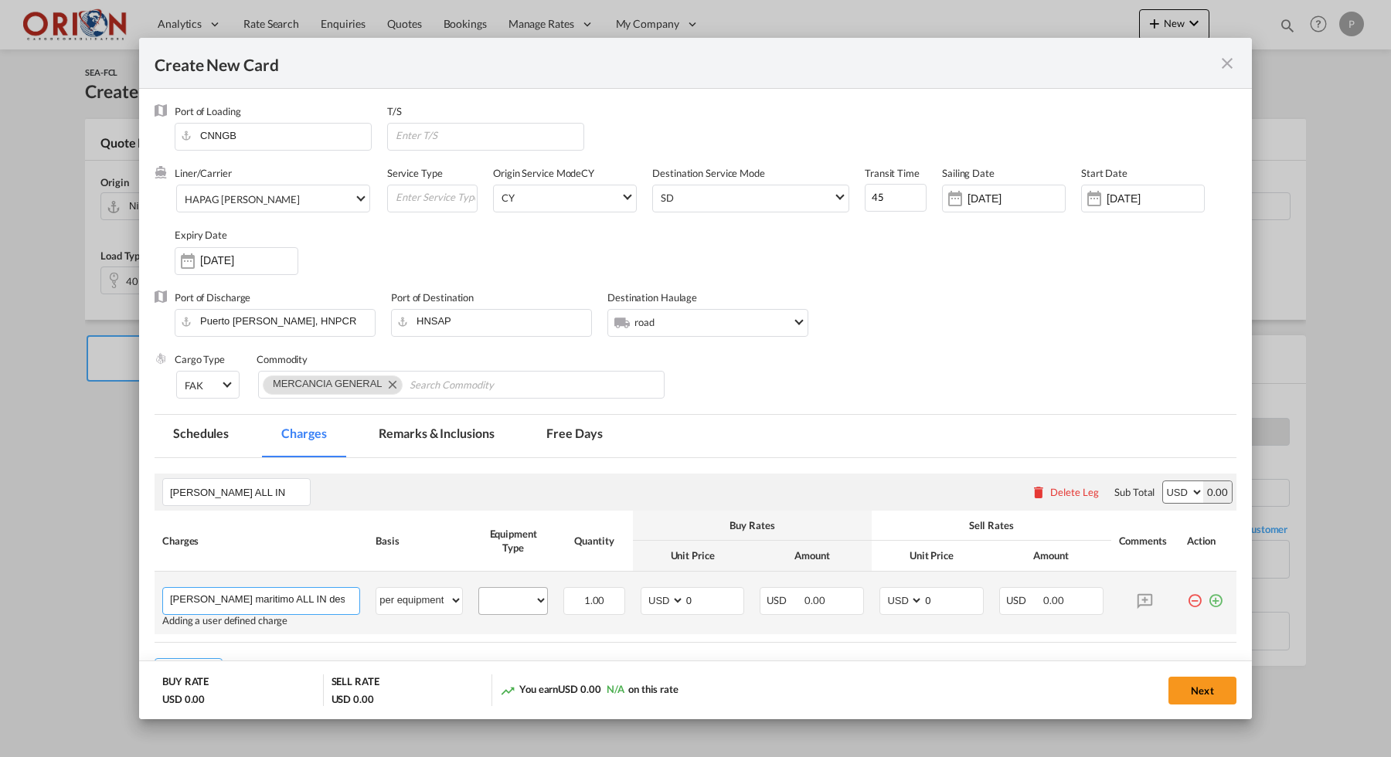
type input "[PERSON_NAME] maritimo ALL IN desde [GEOGRAPHIC_DATA] a [GEOGRAPHIC_DATA][PERSO…"
click at [521, 588] on md-input-container "40HC" at bounding box center [513, 599] width 68 height 23
select select "40HC"
click at [1147, 601] on md-icon "Create New Card ..." at bounding box center [1144, 600] width 27 height 27
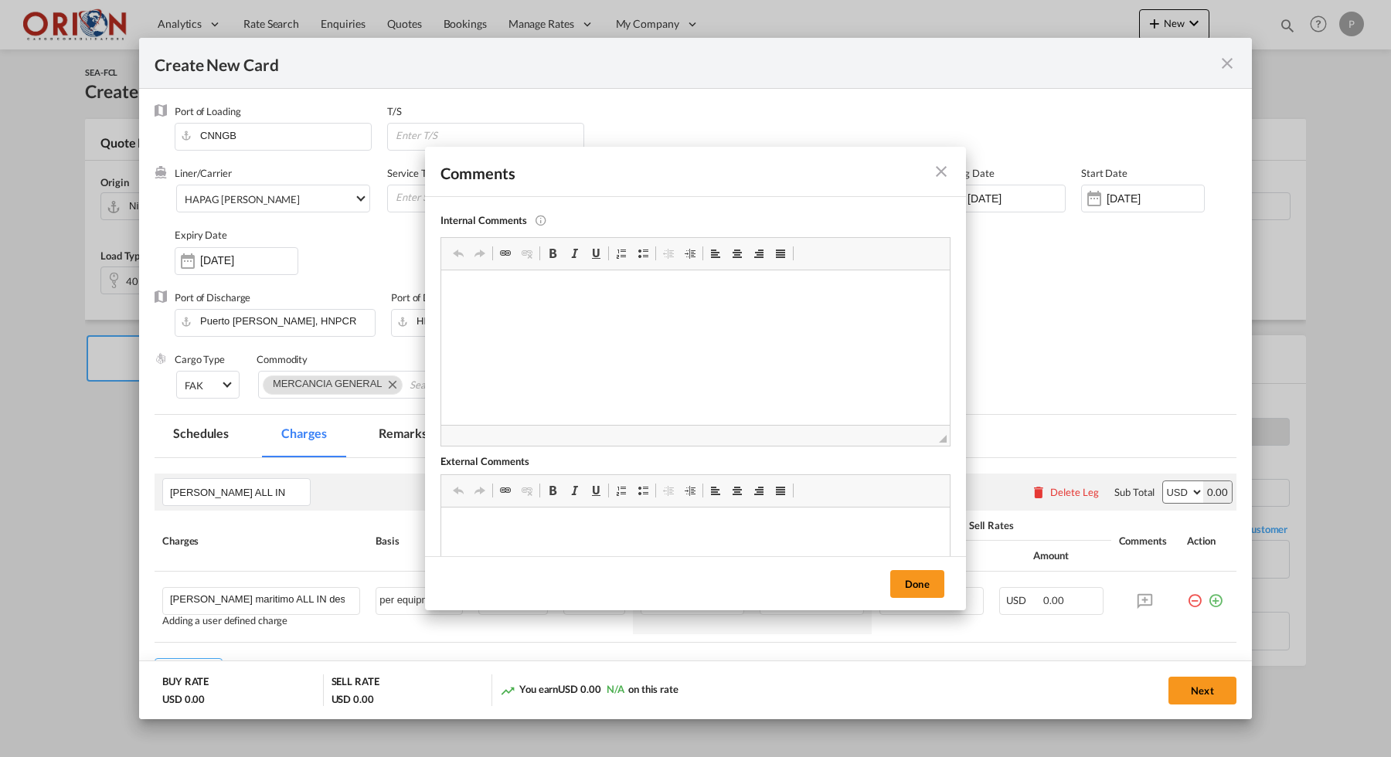
scroll to position [0, 0]
click at [941, 580] on button "Done" at bounding box center [917, 584] width 54 height 28
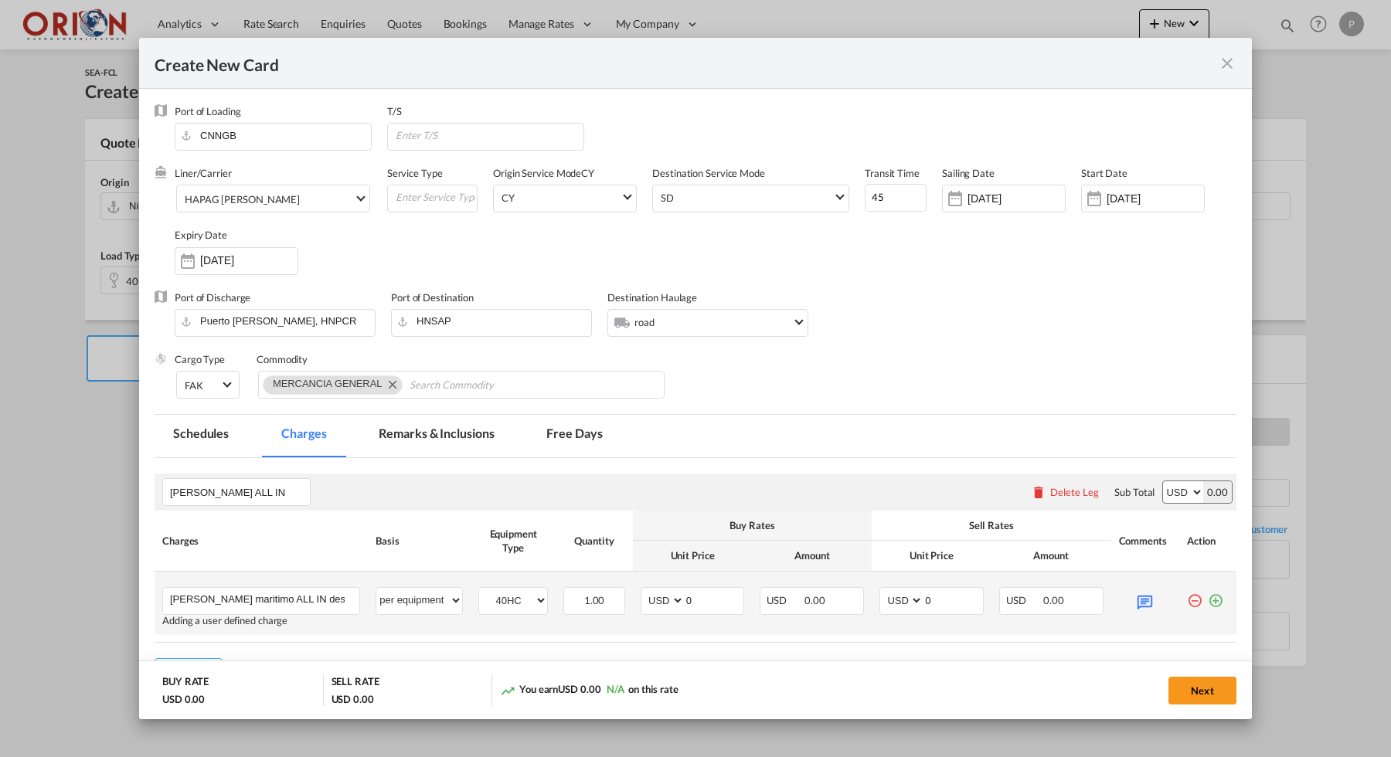
click at [1130, 597] on div "Create New Card ..." at bounding box center [1145, 600] width 53 height 27
click at [1144, 599] on md-icon "Create New Card ..." at bounding box center [1144, 600] width 27 height 27
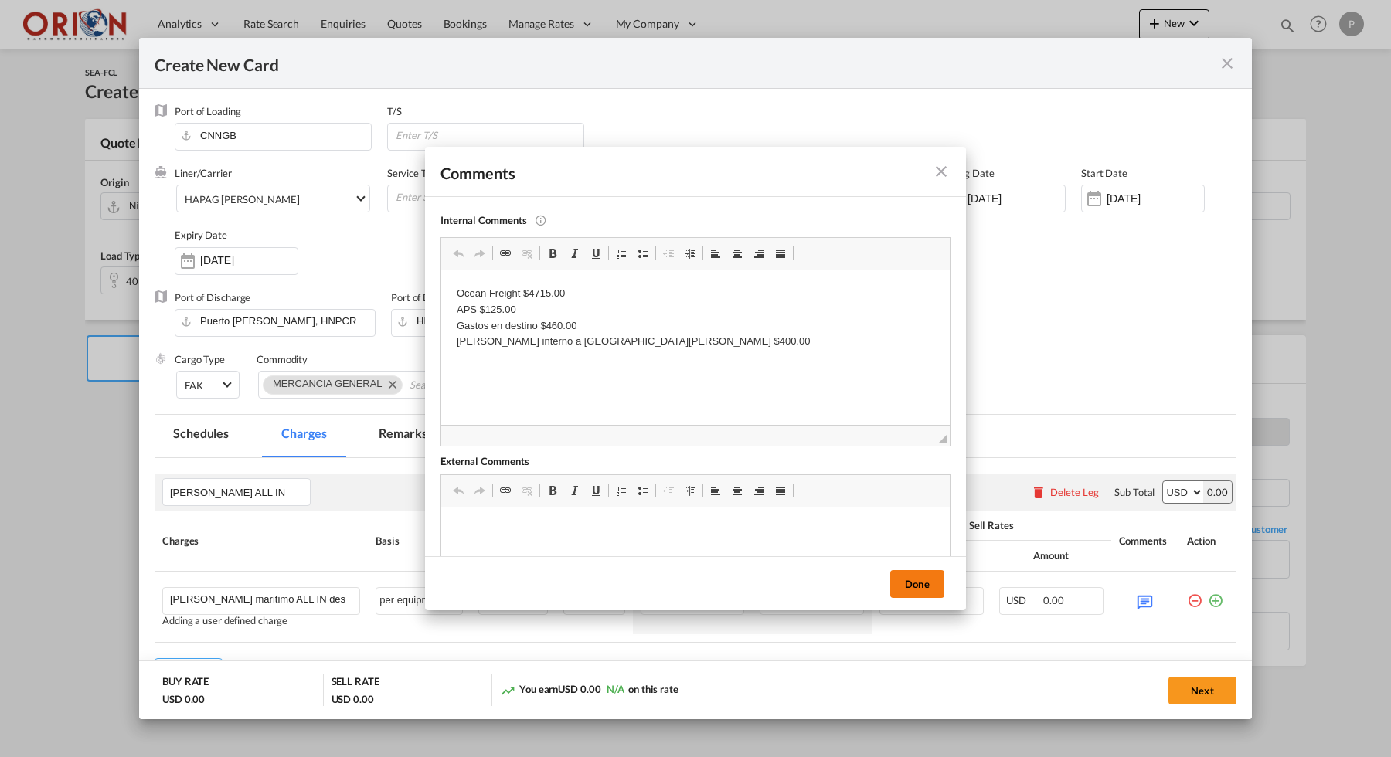
click at [917, 585] on button "Done" at bounding box center [917, 584] width 54 height 28
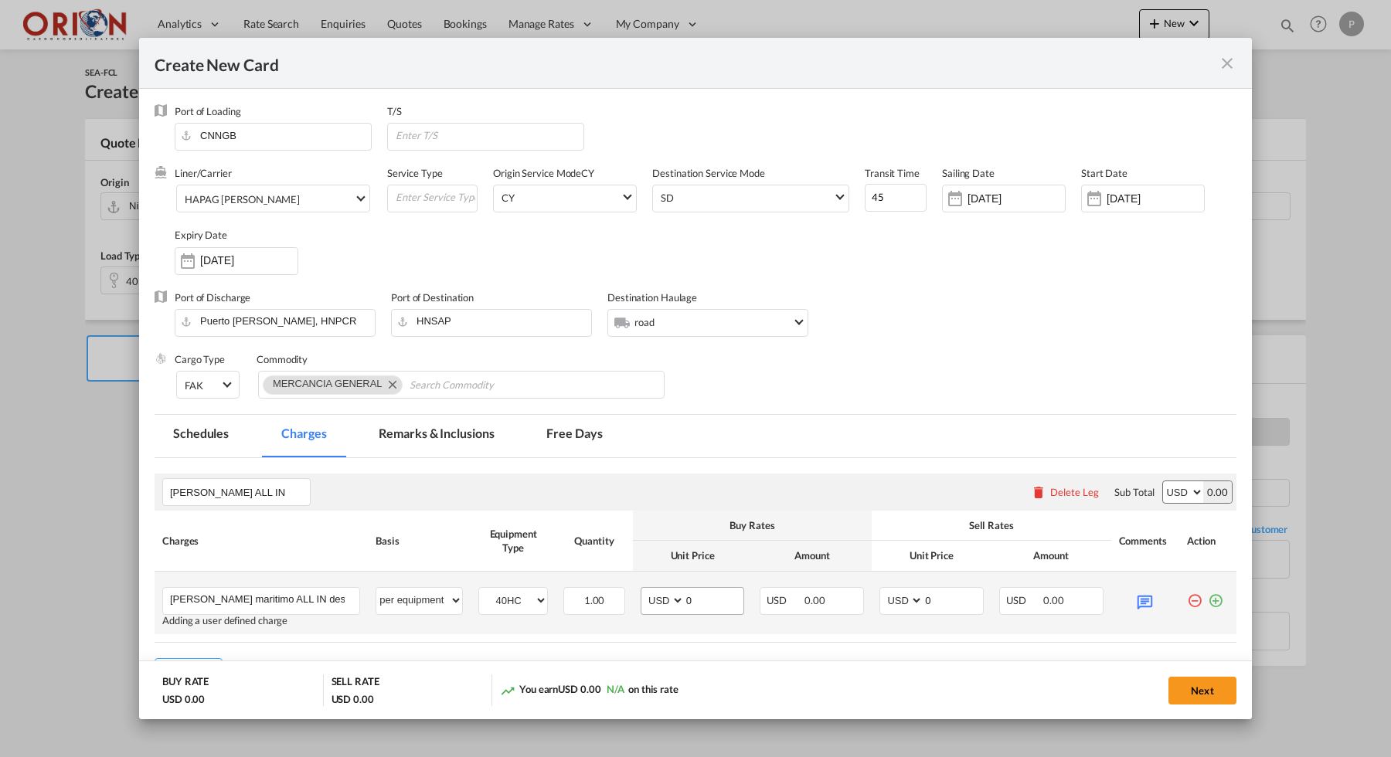
click at [726, 610] on md-input-container "0" at bounding box center [714, 601] width 60 height 26
click at [718, 599] on input "0" at bounding box center [714, 599] width 59 height 23
type input "5700"
click at [934, 592] on input "0" at bounding box center [952, 599] width 59 height 23
type input "6700"
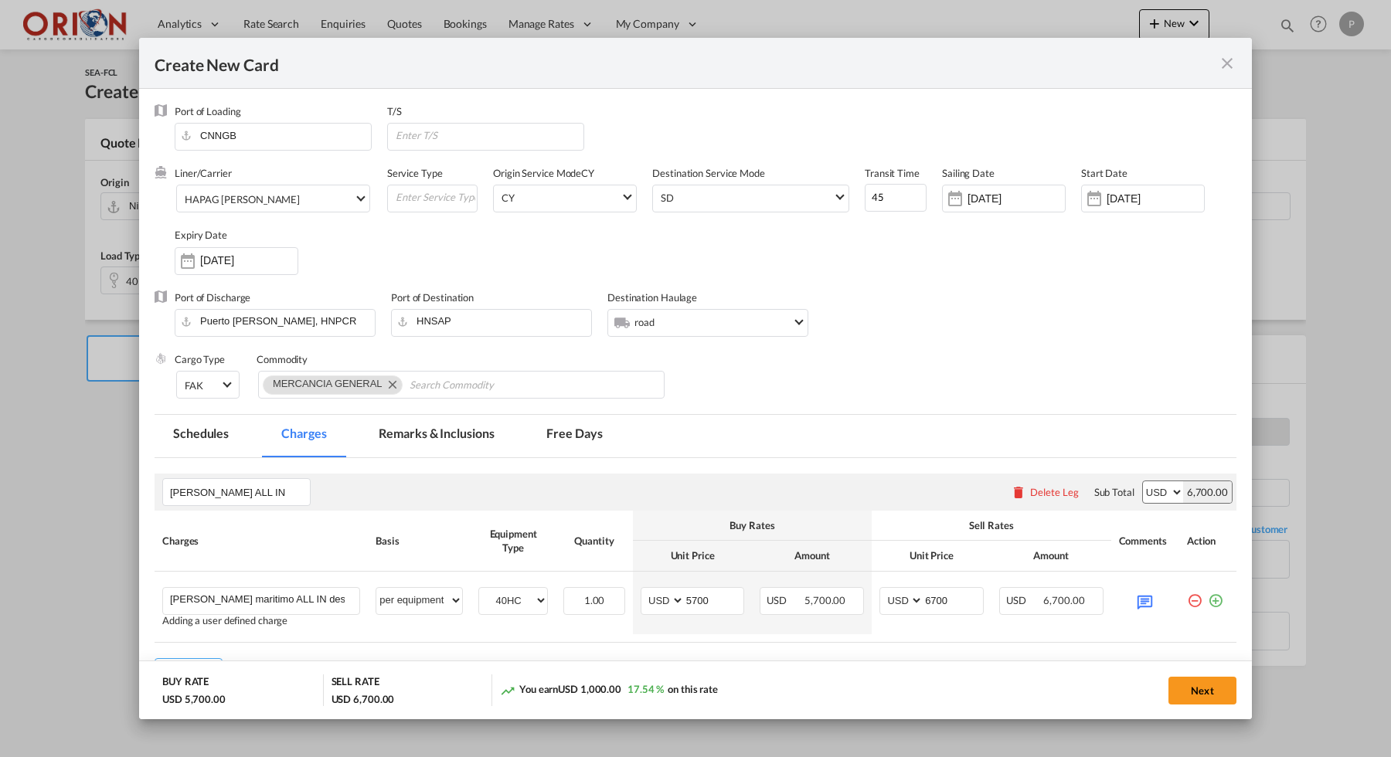
click at [556, 431] on md-tab-item "Free Days" at bounding box center [574, 436] width 93 height 42
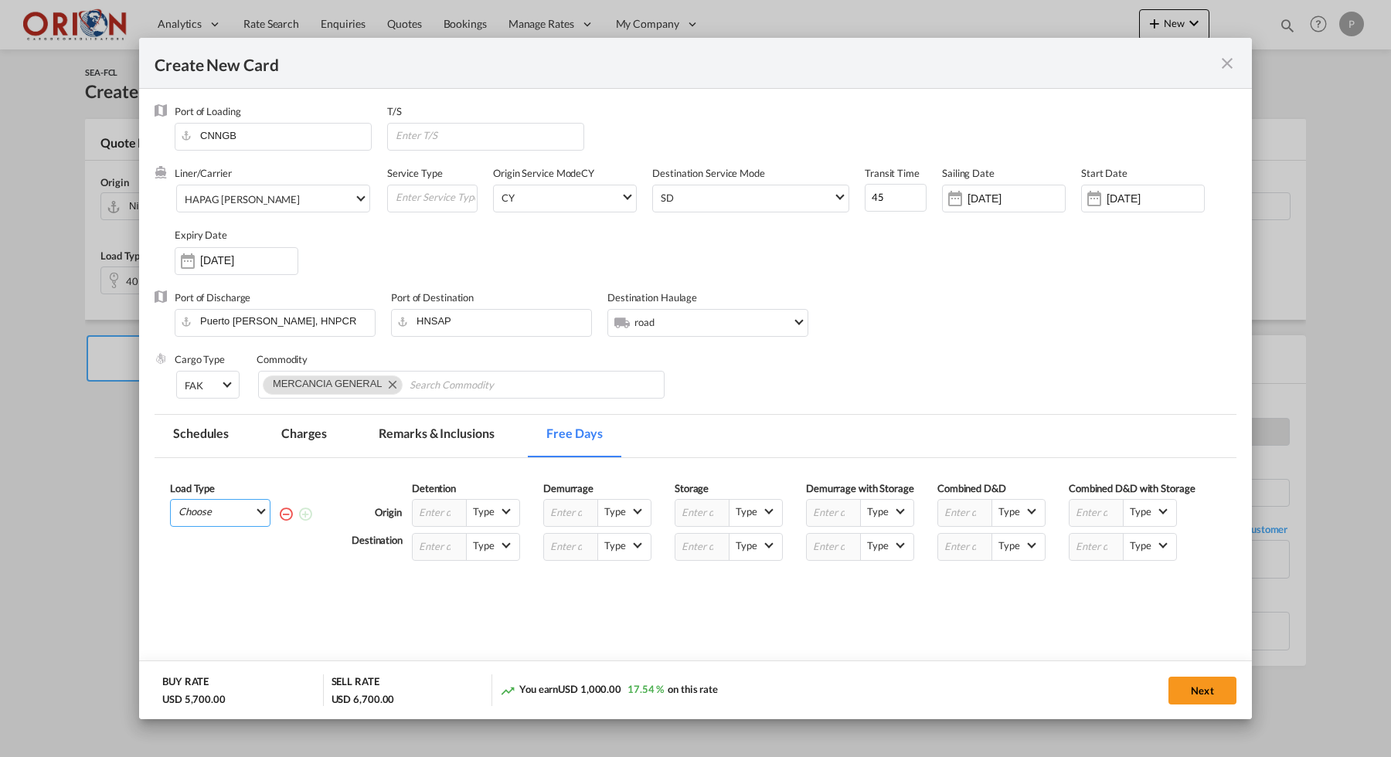
click at [196, 510] on md-select "Choose 40HC" at bounding box center [223, 511] width 93 height 22
click at [185, 554] on div "40HC" at bounding box center [198, 552] width 27 height 14
click at [430, 561] on div "Type --Select Type-- Business Days (B) Calendar Days (C)" at bounding box center [466, 547] width 108 height 28
click at [429, 560] on input "Create New Card ..." at bounding box center [440, 547] width 54 height 26
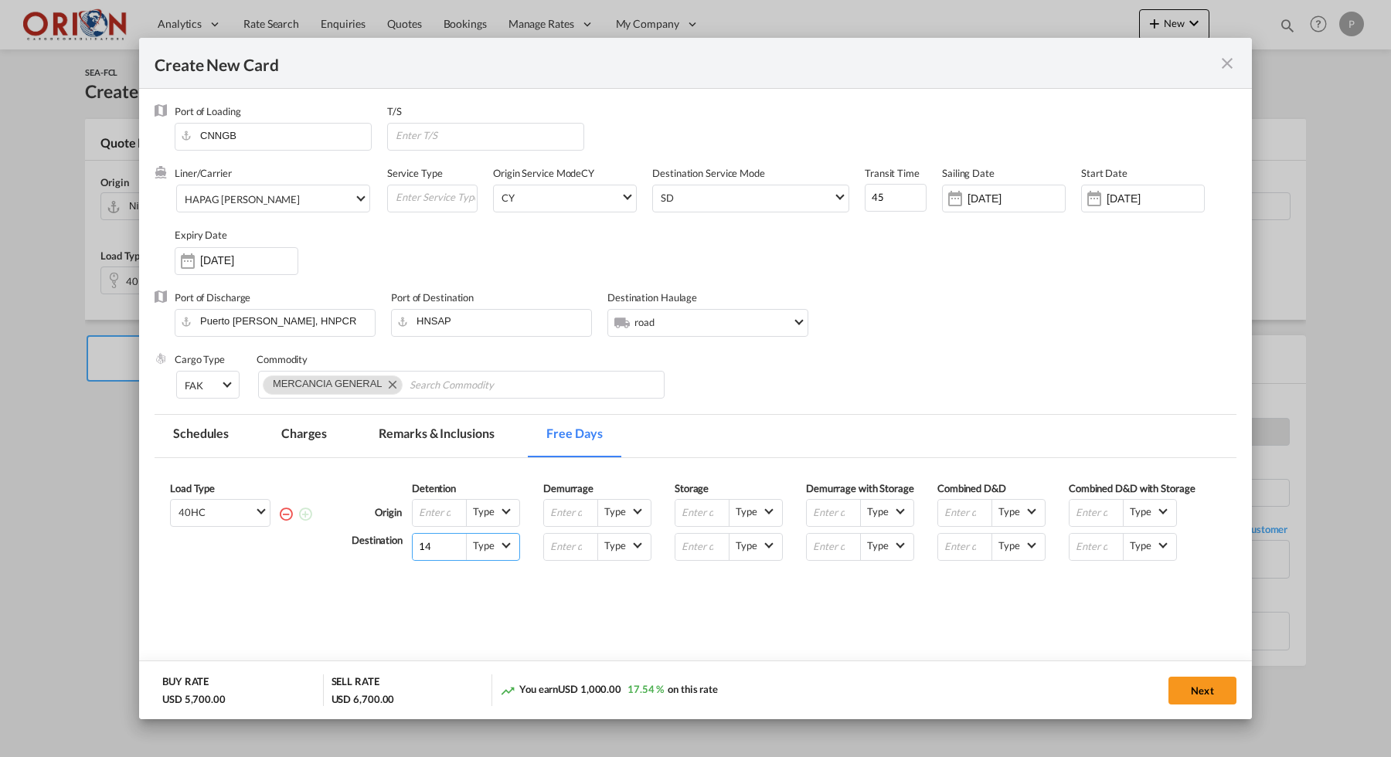
type input "14"
click at [432, 438] on md-tab-item "Remarks & Inclusions" at bounding box center [436, 436] width 152 height 42
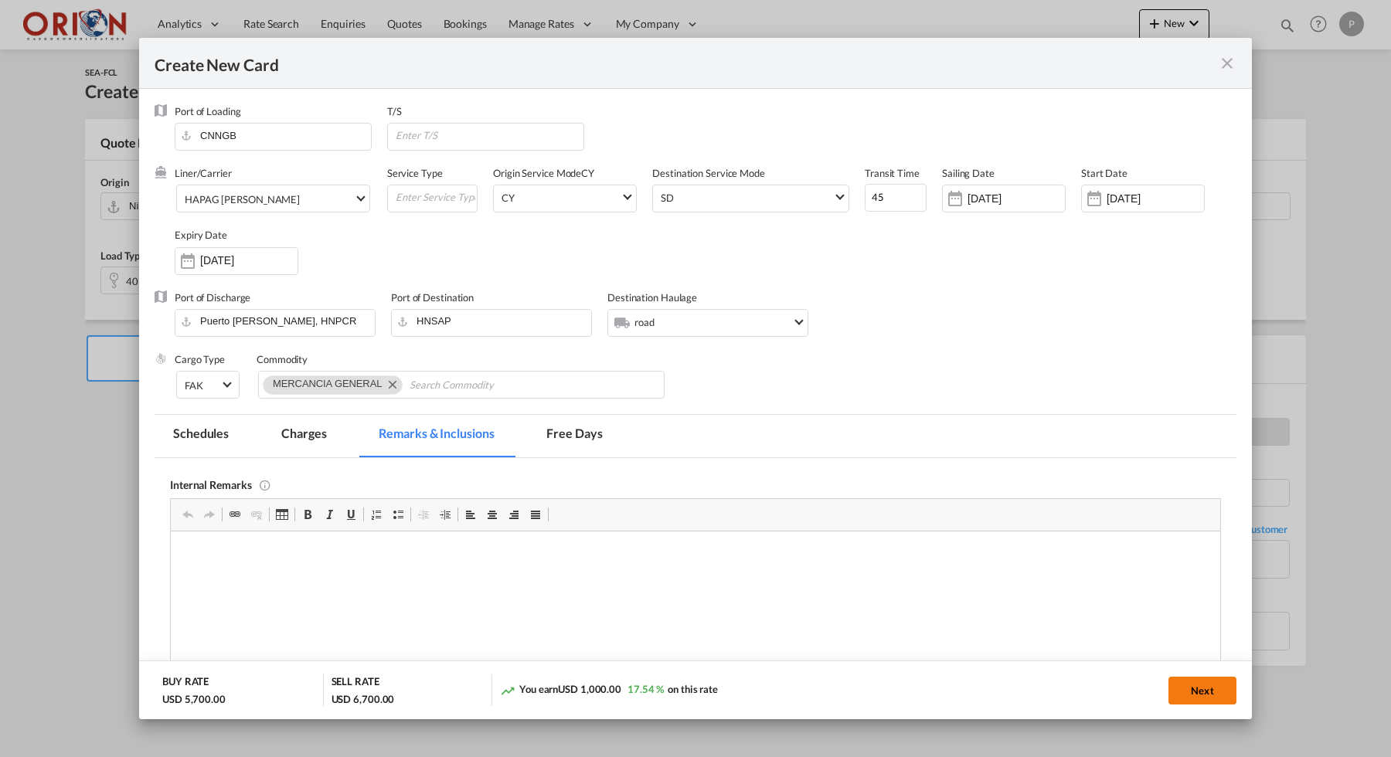
click at [1178, 690] on button "Next" at bounding box center [1202, 691] width 68 height 28
type input "[DATE]"
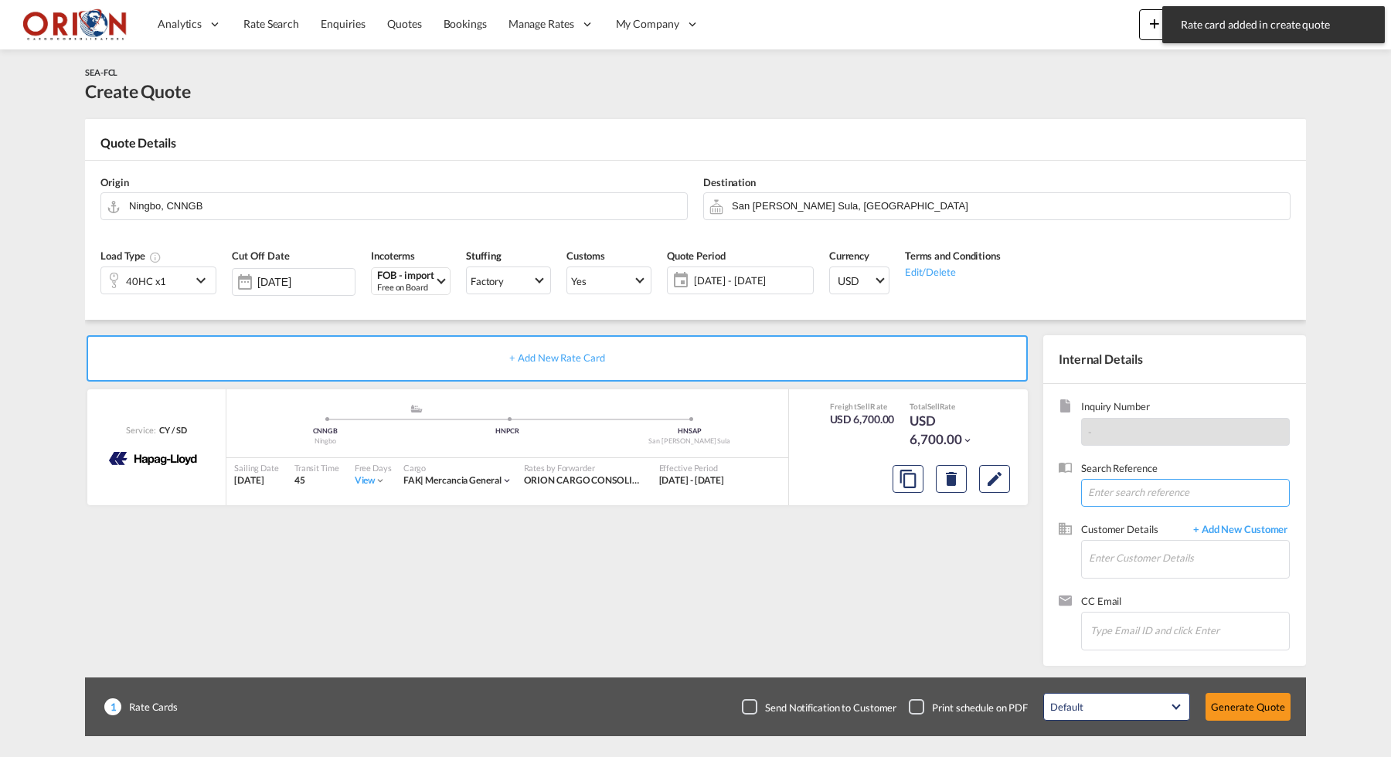
click at [1100, 490] on input at bounding box center [1185, 493] width 209 height 28
paste input "NEW SHIPMENT | Shipper: SweetBull | Consignee: [GEOGRAPHIC_DATA] // NINGBO-PUER…"
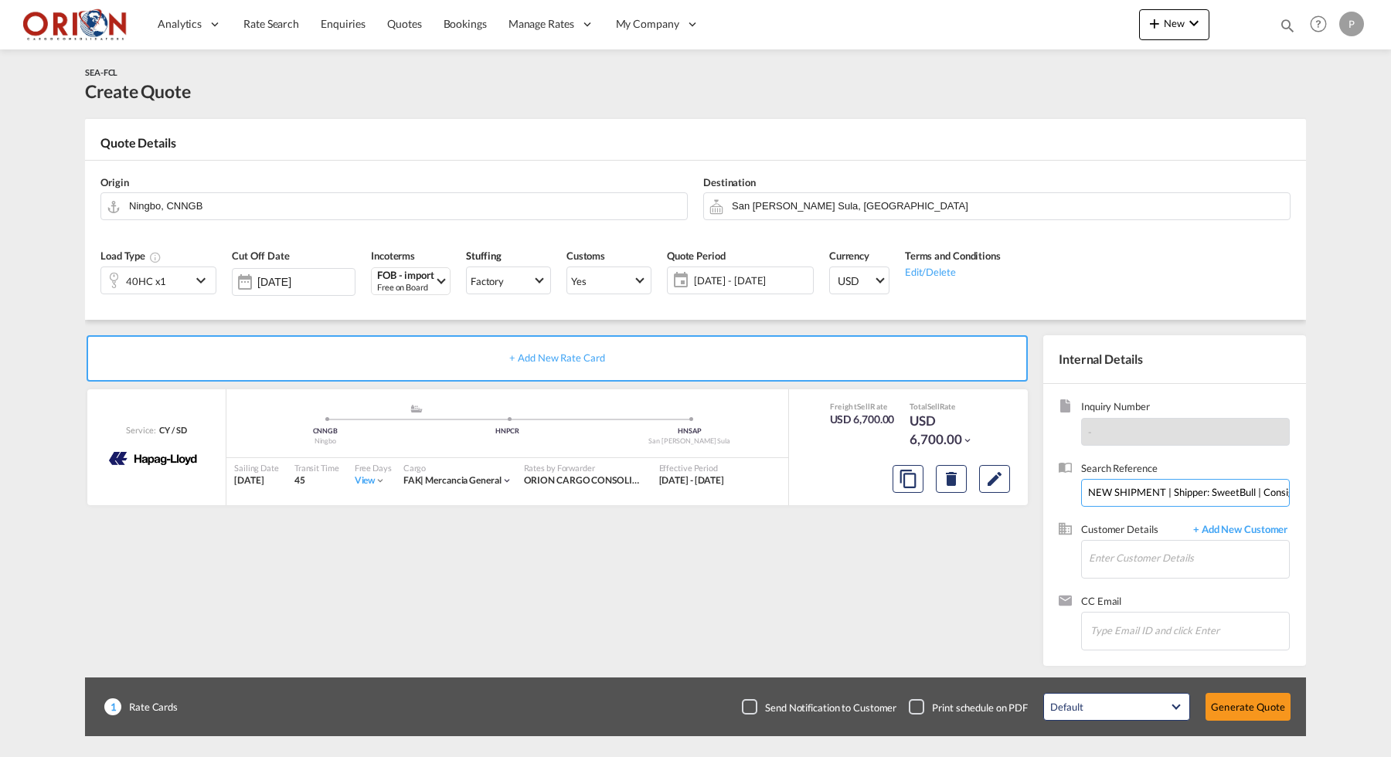
type input "NEW SHIPMENT | Shipper: SweetBull | Consignee: [GEOGRAPHIC_DATA] // NINGBO-PUER…"
click at [1113, 573] on div "[PERSON_NAME] [EMAIL_ADDRESS][DOMAIN_NAME] | [GEOGRAPHIC_DATA] S DE RL" at bounding box center [1235, 583] width 294 height 42
type input "PLAZA PANAMA S DE RL, [PERSON_NAME], [EMAIL_ADDRESS][DOMAIN_NAME]"
click at [1236, 704] on button "Generate Quote" at bounding box center [1247, 707] width 85 height 28
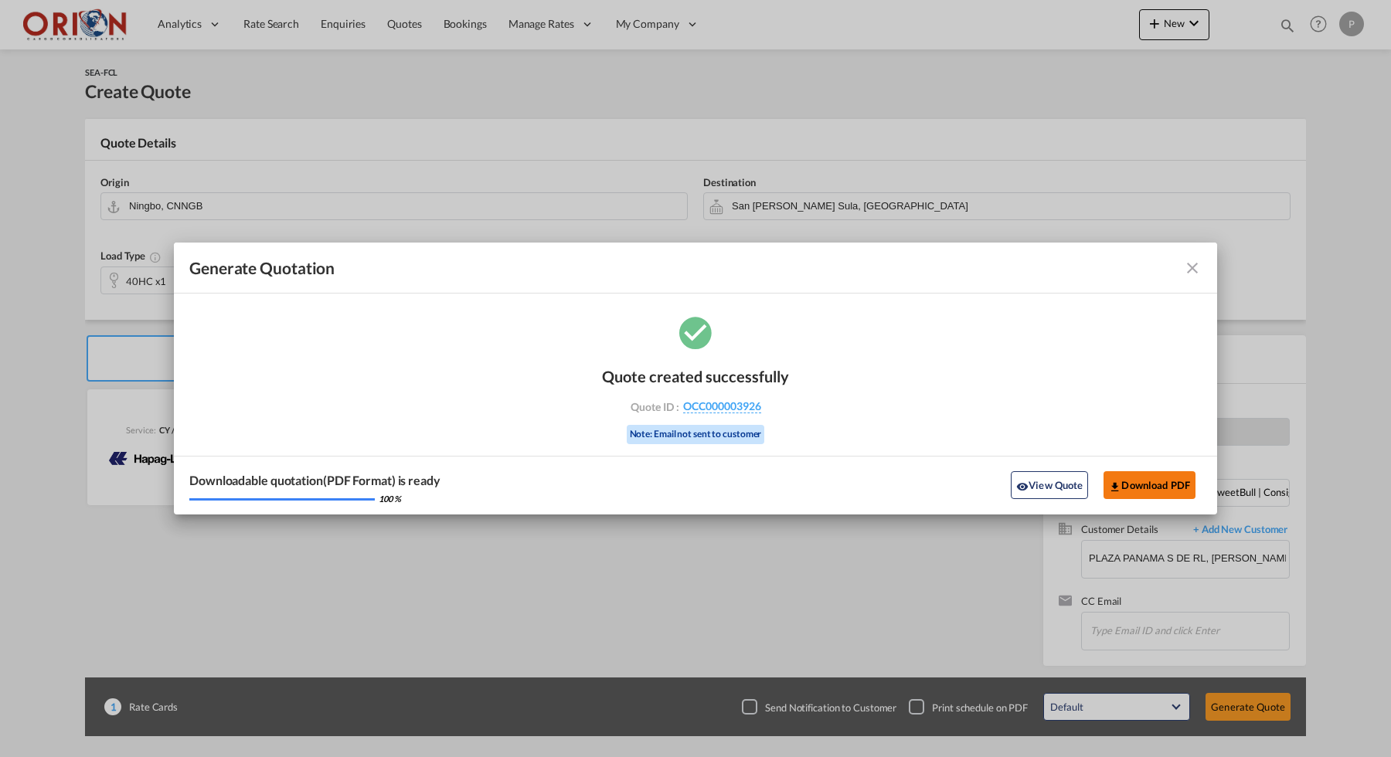
click at [1114, 484] on md-icon "icon-download" at bounding box center [1115, 487] width 12 height 12
click at [1191, 265] on md-icon "icon-close fg-AAA8AD cursor m-0" at bounding box center [1192, 268] width 19 height 19
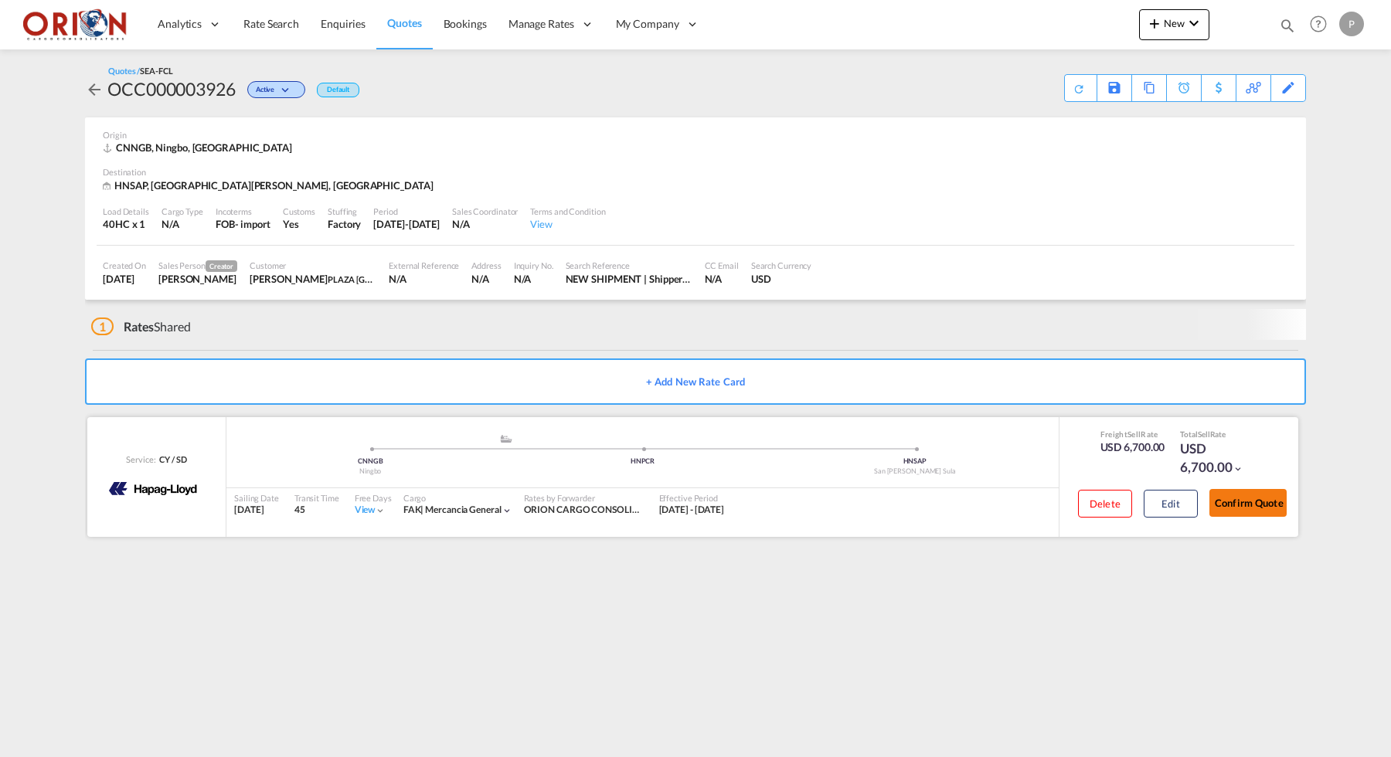
click at [1223, 499] on button "Confirm Quote" at bounding box center [1247, 503] width 77 height 28
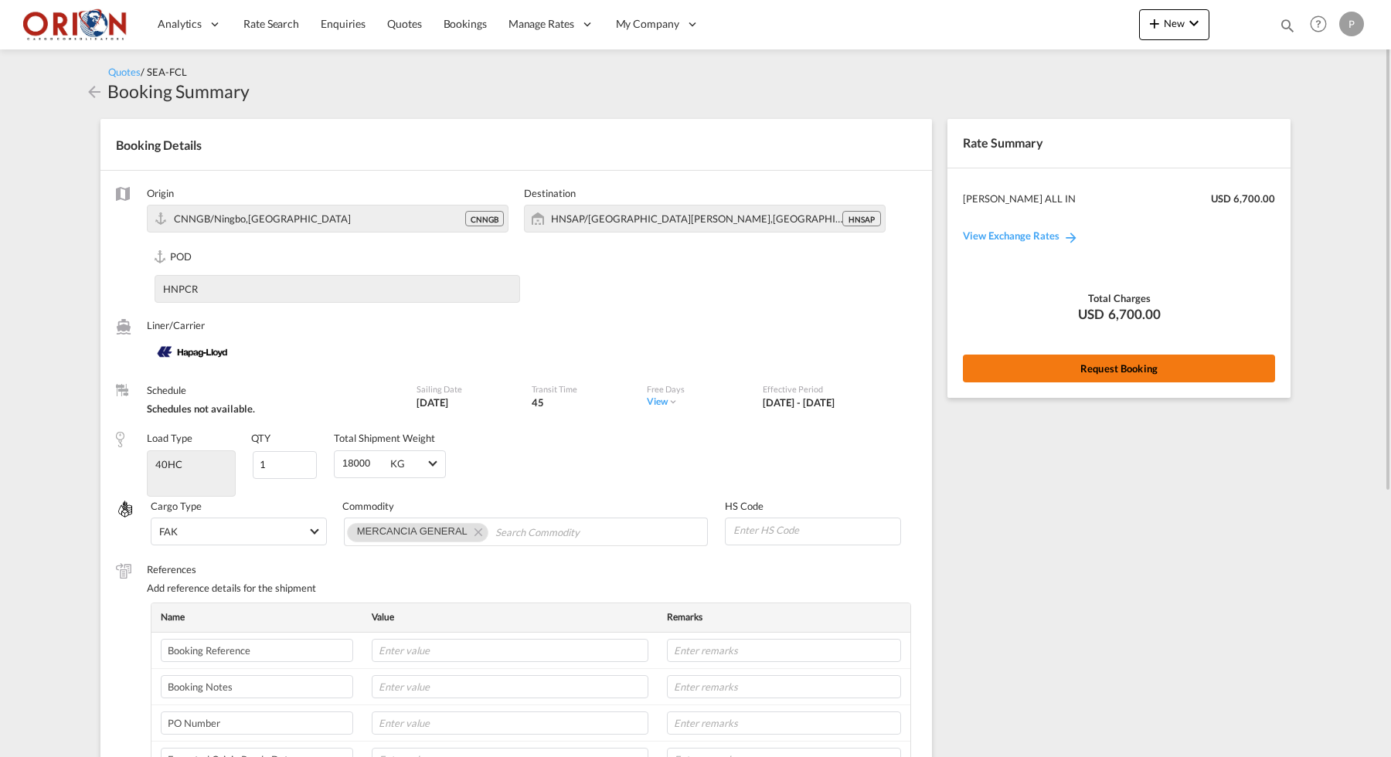
click at [1080, 375] on button "Request Booking" at bounding box center [1119, 369] width 312 height 28
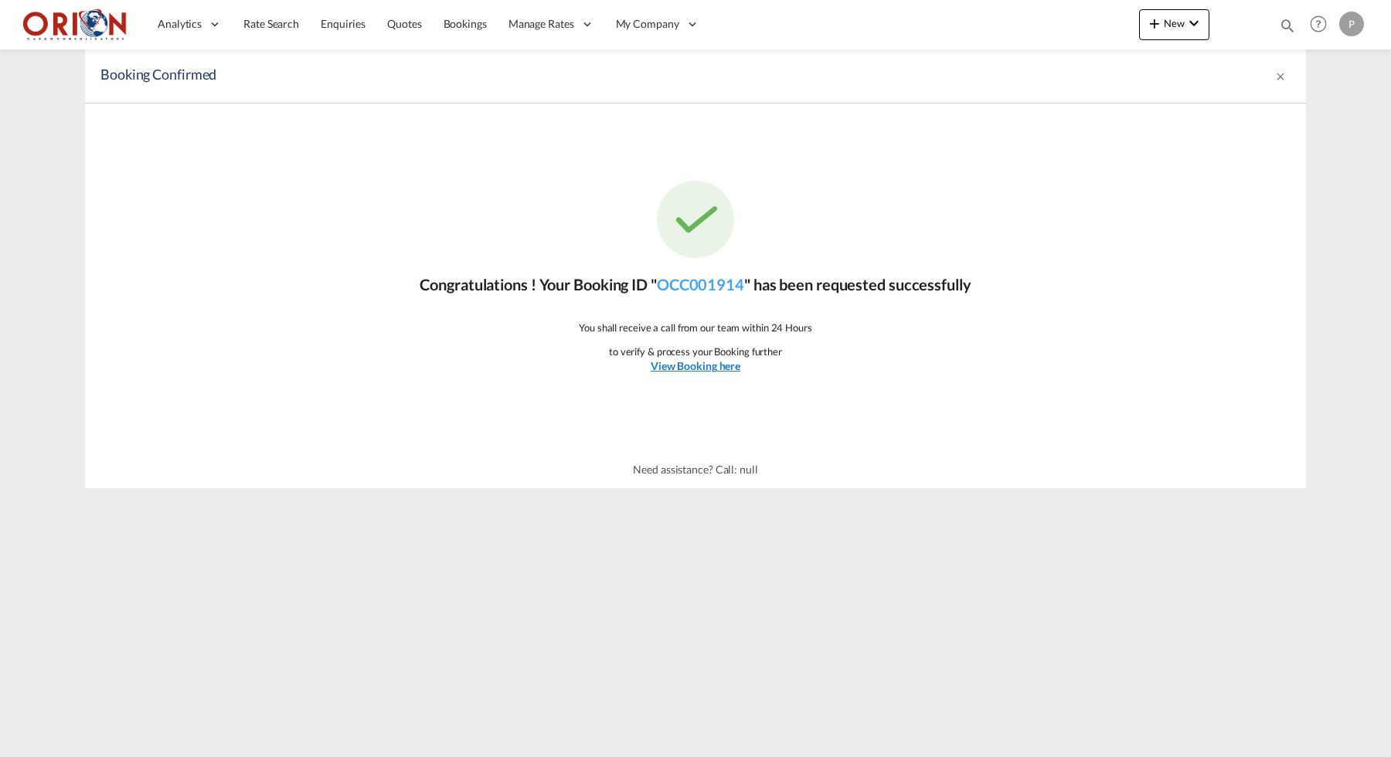
click at [733, 360] on u "View Booking here" at bounding box center [696, 365] width 90 height 13
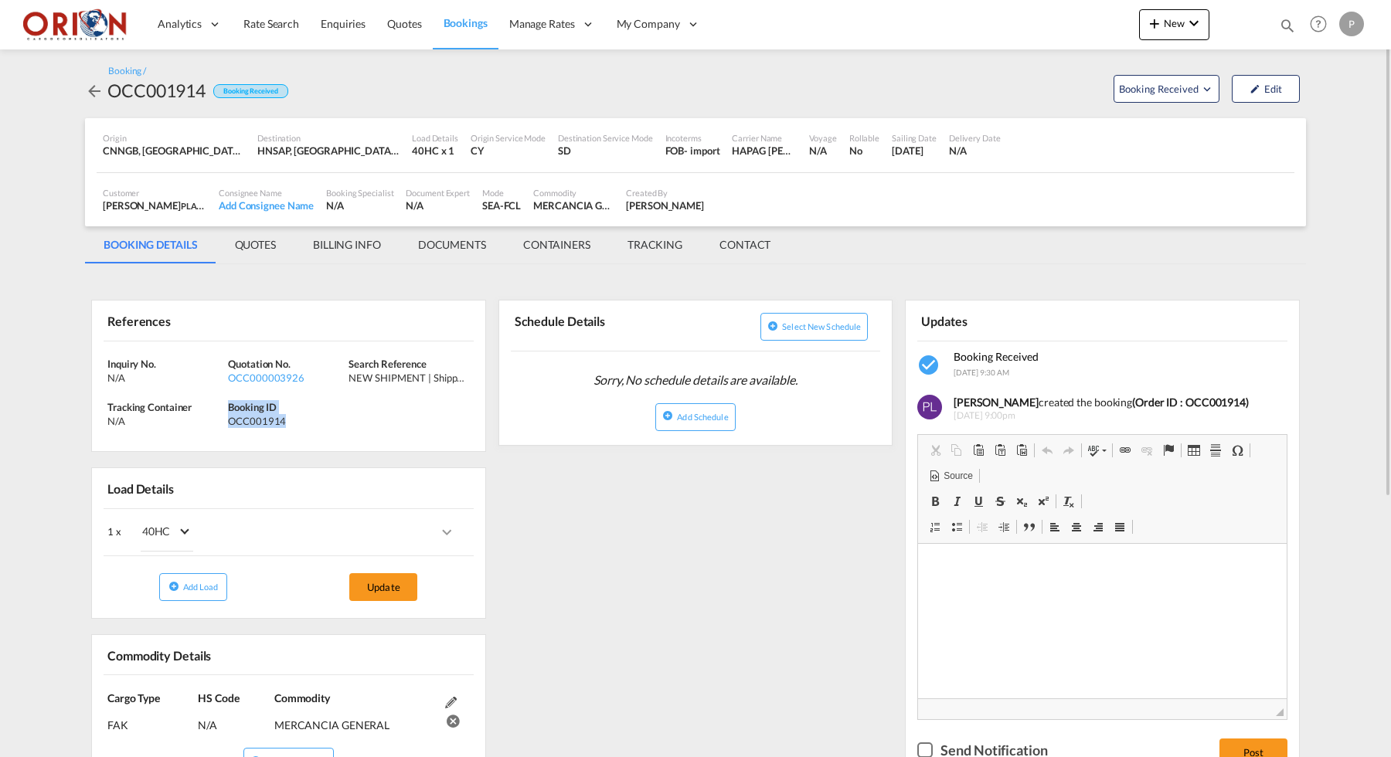
drag, startPoint x: 229, startPoint y: 405, endPoint x: 291, endPoint y: 424, distance: 64.0
click at [291, 424] on div "Booking ID OCC001914" at bounding box center [288, 414] width 121 height 28
copy div "Booking ID OCC001914"
click at [777, 667] on div "References Inquiry No. N/A Quotation No. OCC000003926 Search Reference NEW SHIP…" at bounding box center [695, 696] width 1221 height 849
click at [408, 24] on span "Quotes" at bounding box center [404, 23] width 34 height 13
